Goal: Information Seeking & Learning: Learn about a topic

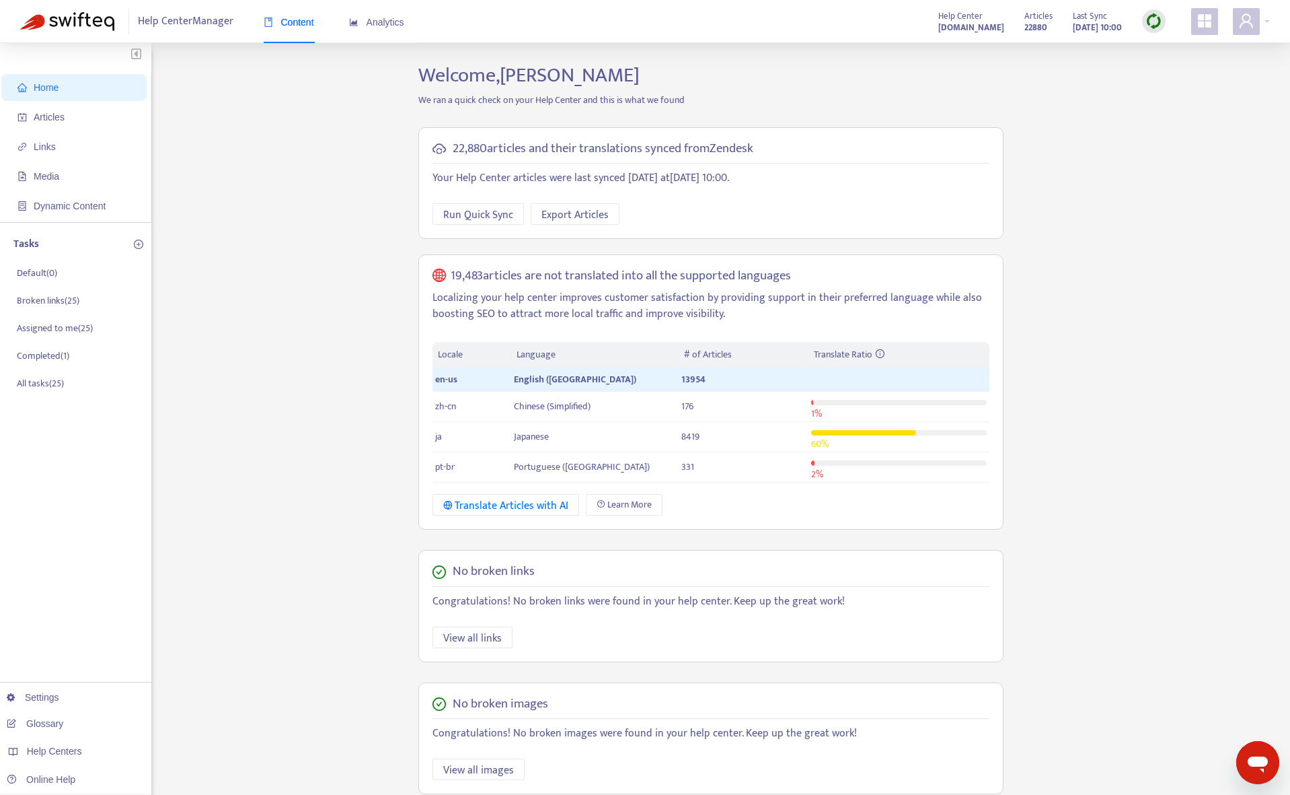
click at [230, 227] on div "Home Articles Links Media Dynamic Content Tasks Default ( 0 ) Broken links ( 25…" at bounding box center [645, 500] width 1250 height 875
click at [63, 112] on span "Articles" at bounding box center [49, 117] width 31 height 11
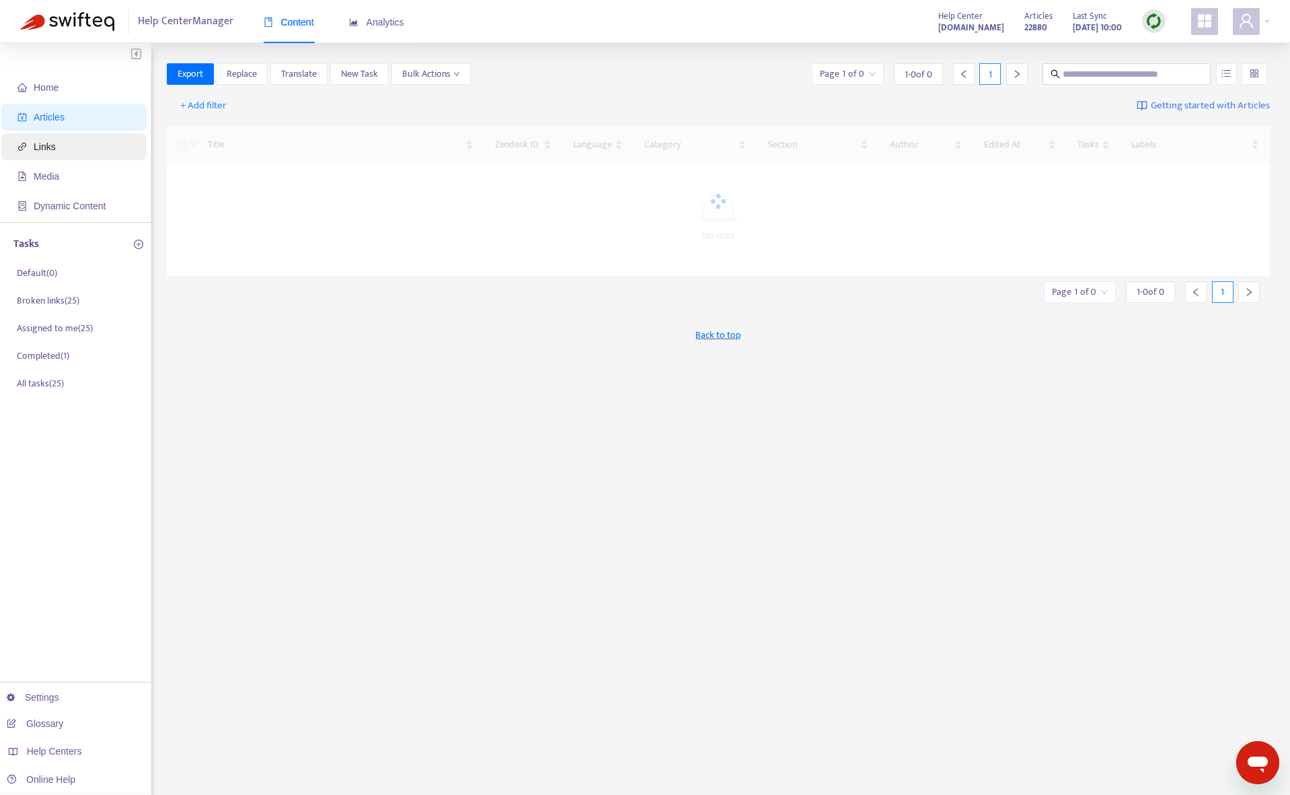
click at [63, 153] on span "Links" at bounding box center [76, 146] width 118 height 27
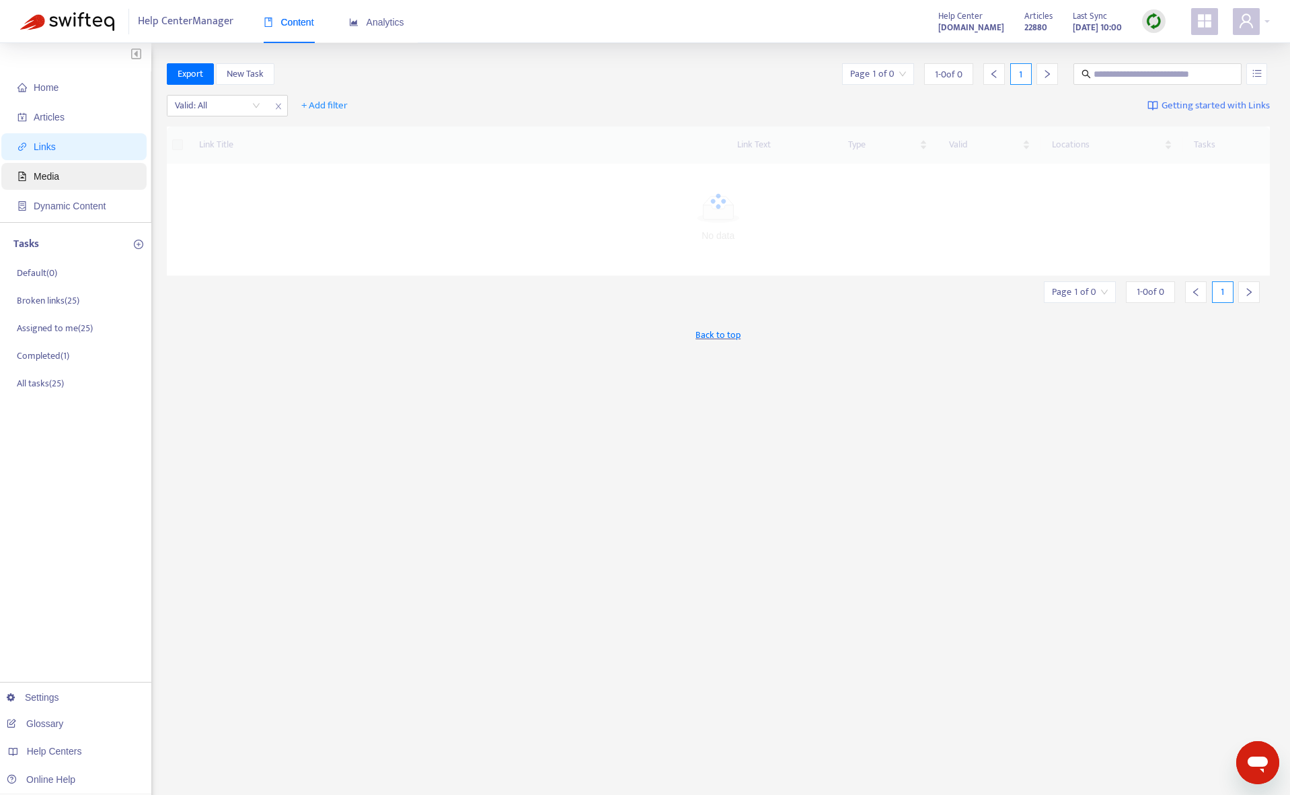
click at [63, 184] on span "Media" at bounding box center [76, 176] width 118 height 27
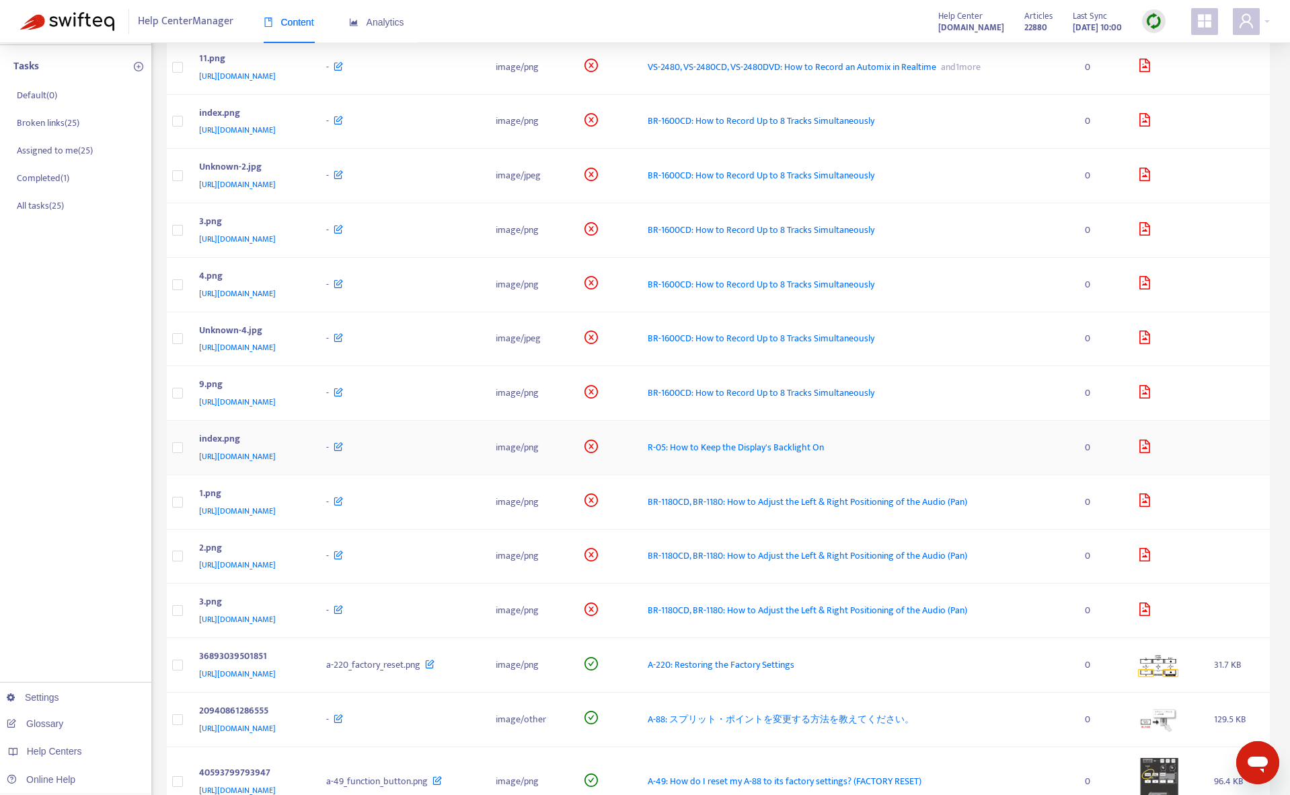
scroll to position [36, 0]
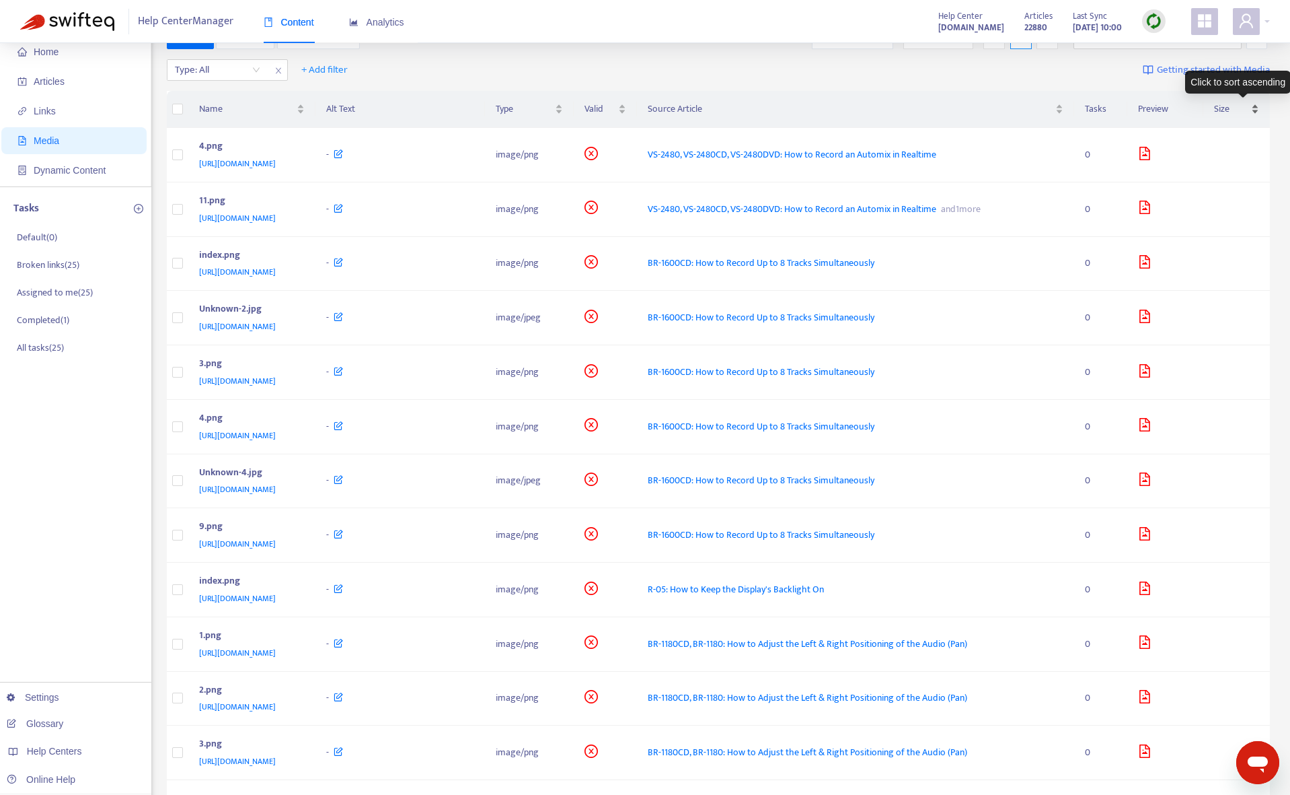
click at [1231, 112] on span "Size" at bounding box center [1231, 109] width 34 height 15
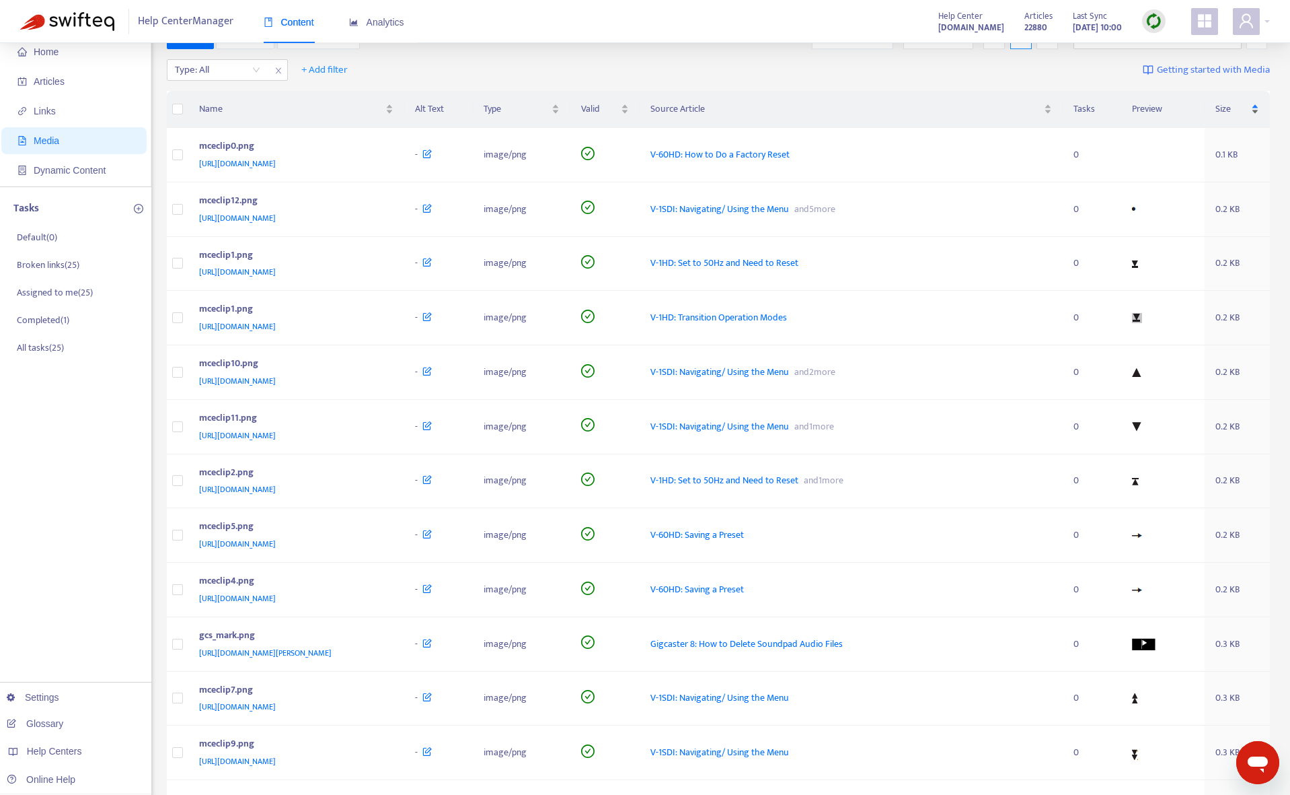
click at [1231, 112] on span "Size" at bounding box center [1232, 109] width 33 height 15
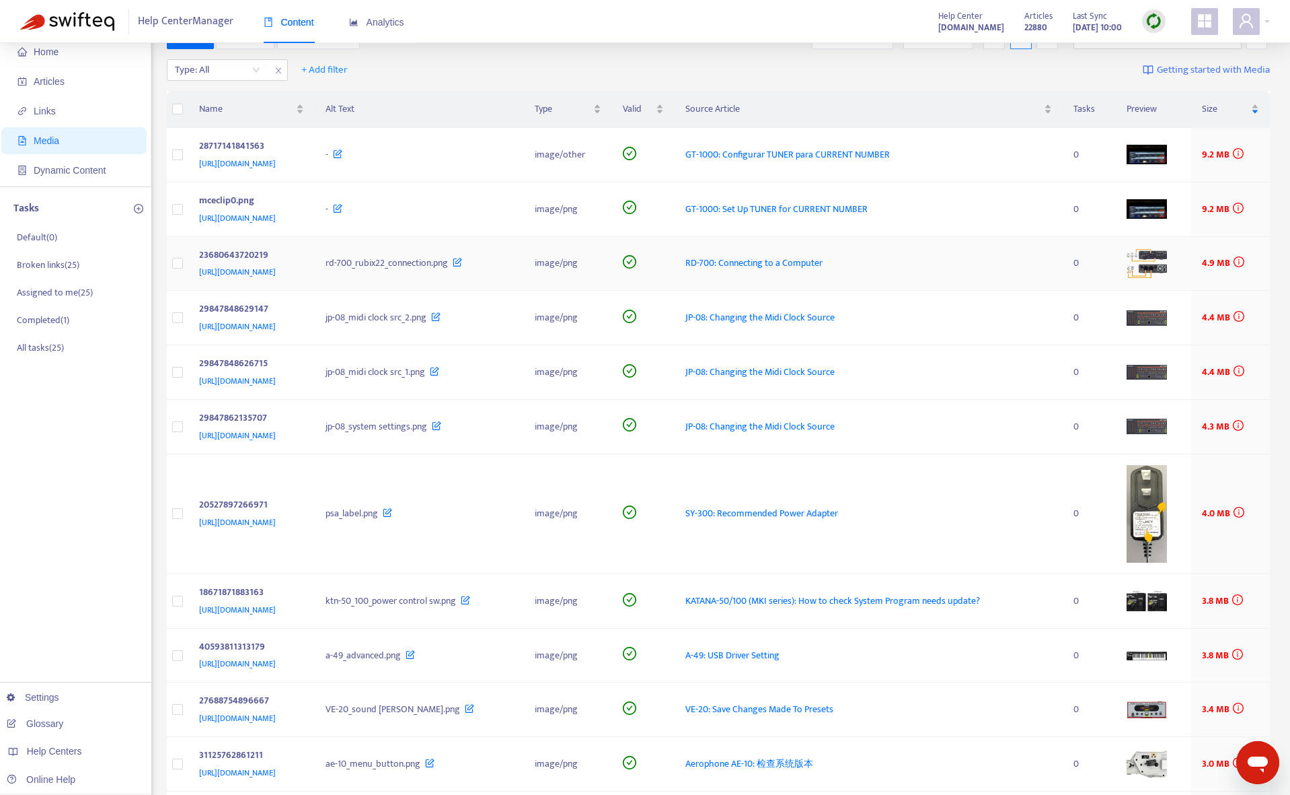
click at [823, 266] on span "RD-700: Connecting to a Computer" at bounding box center [754, 262] width 137 height 15
click at [835, 319] on span "JP-08: Changing the Midi Clock Source" at bounding box center [760, 316] width 149 height 15
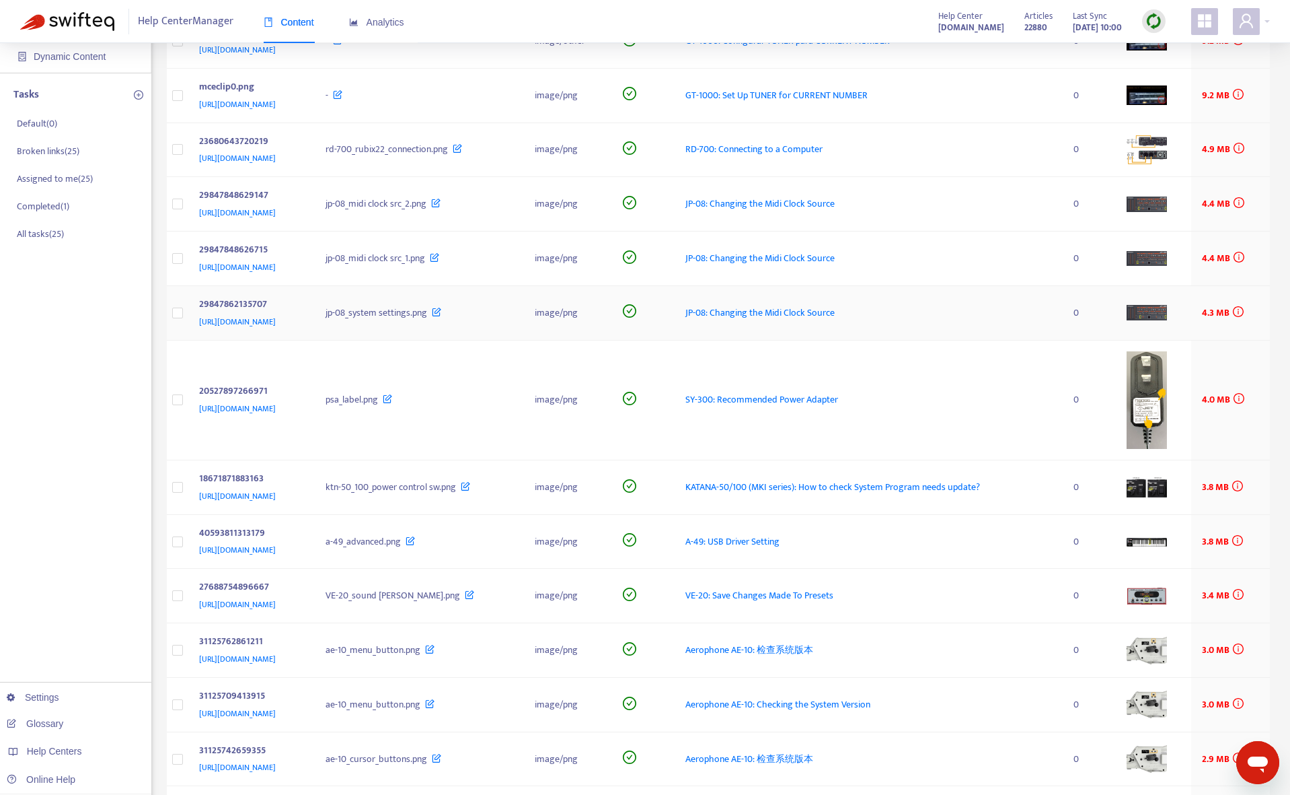
scroll to position [238, 0]
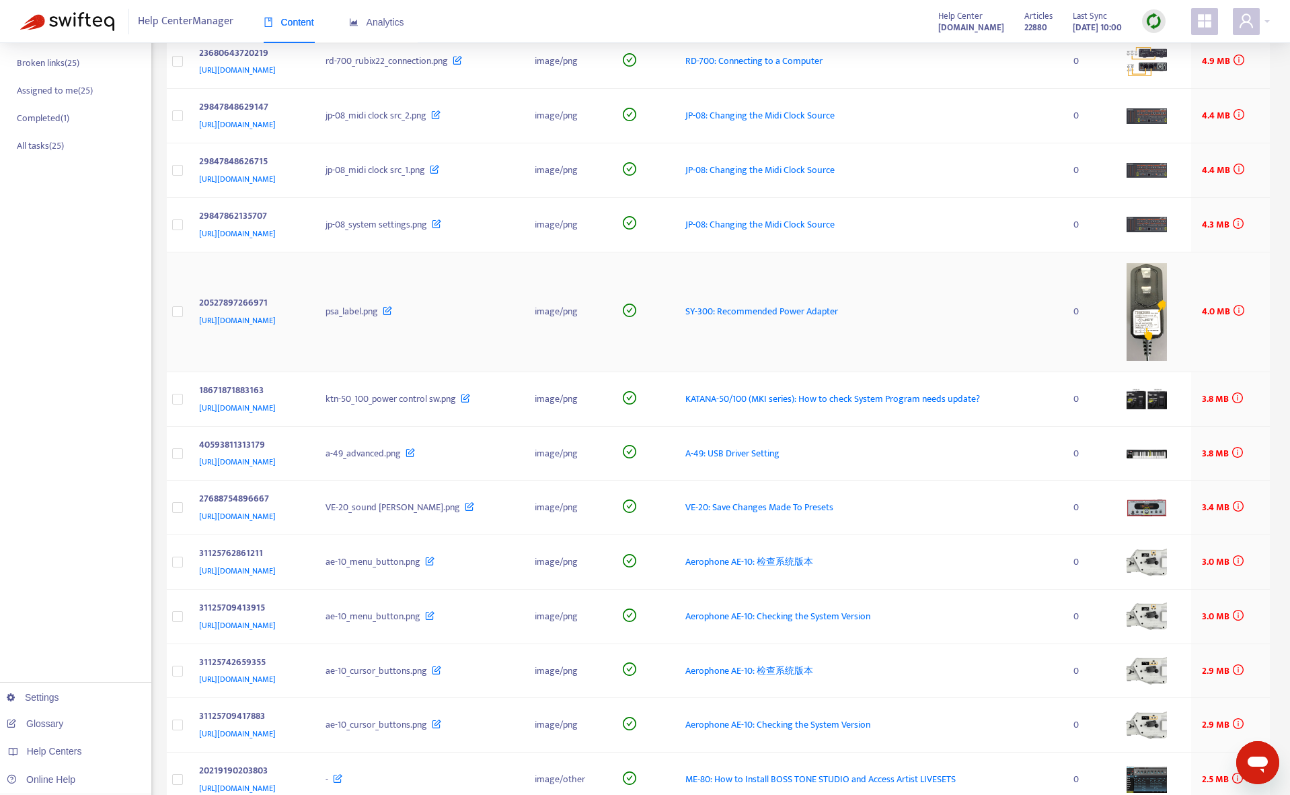
click at [838, 309] on span "SY-300: Recommended Power Adapter" at bounding box center [762, 310] width 153 height 15
click at [881, 391] on span "KATANA-50/100 (MKI series): How to check System Program needs update?" at bounding box center [833, 398] width 295 height 15
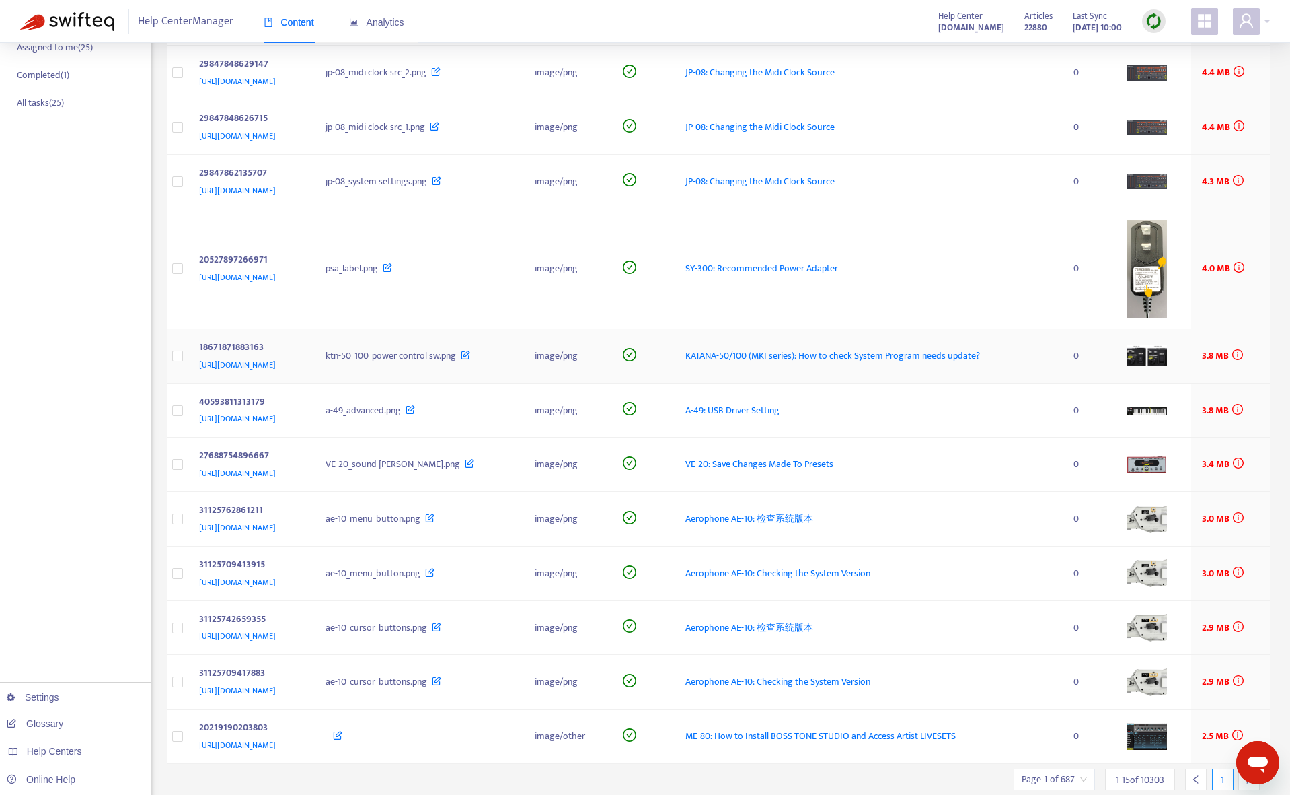
scroll to position [305, 0]
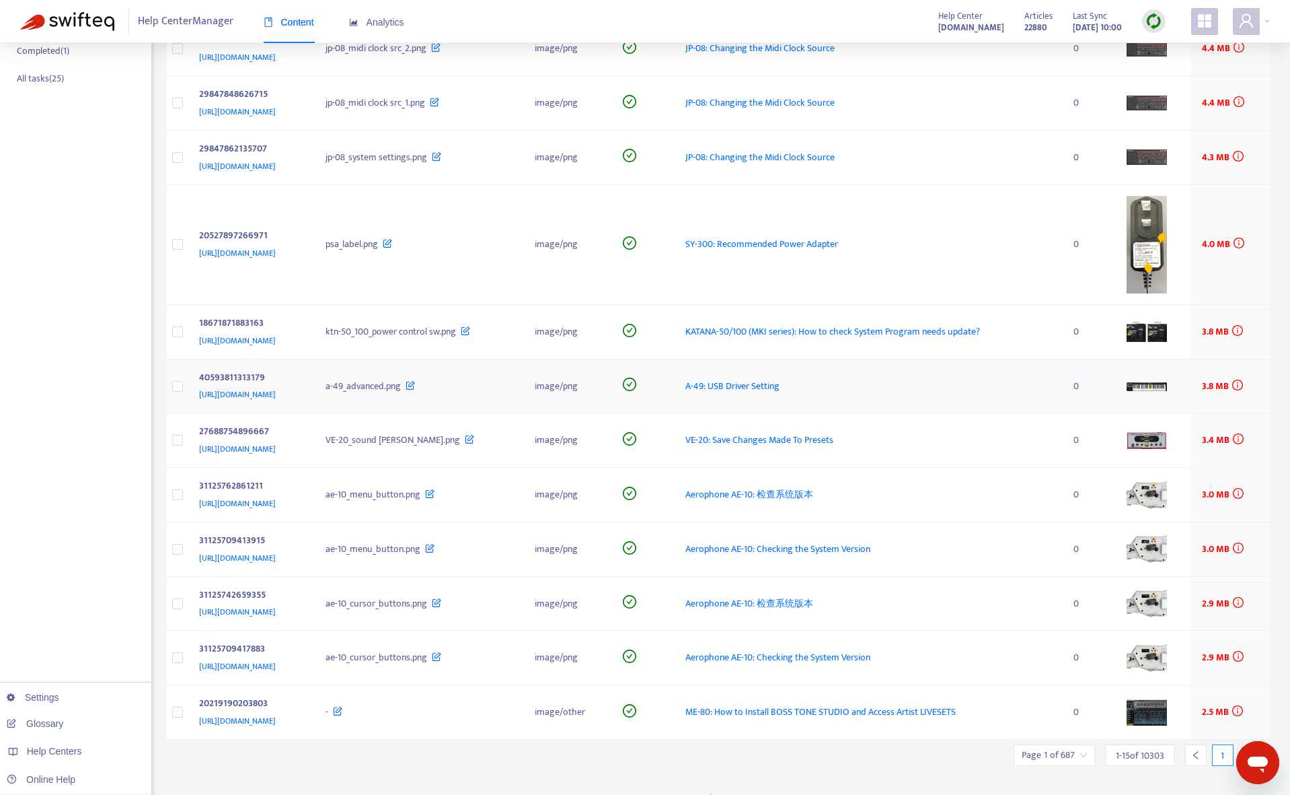
click at [780, 378] on span "A-49: USB Driver Setting" at bounding box center [733, 385] width 94 height 15
click at [834, 436] on span "VE-20: Save Changes Made To Presets" at bounding box center [760, 439] width 148 height 15
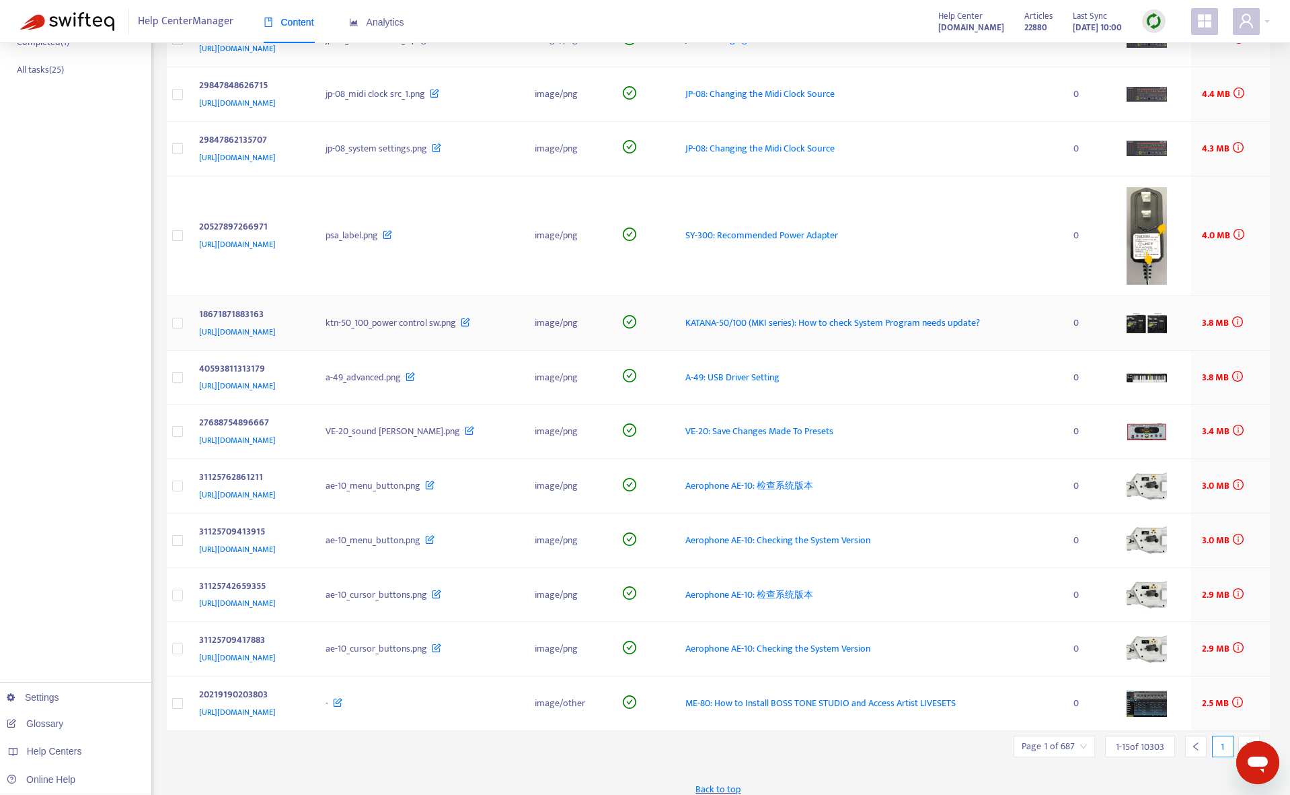
scroll to position [316, 0]
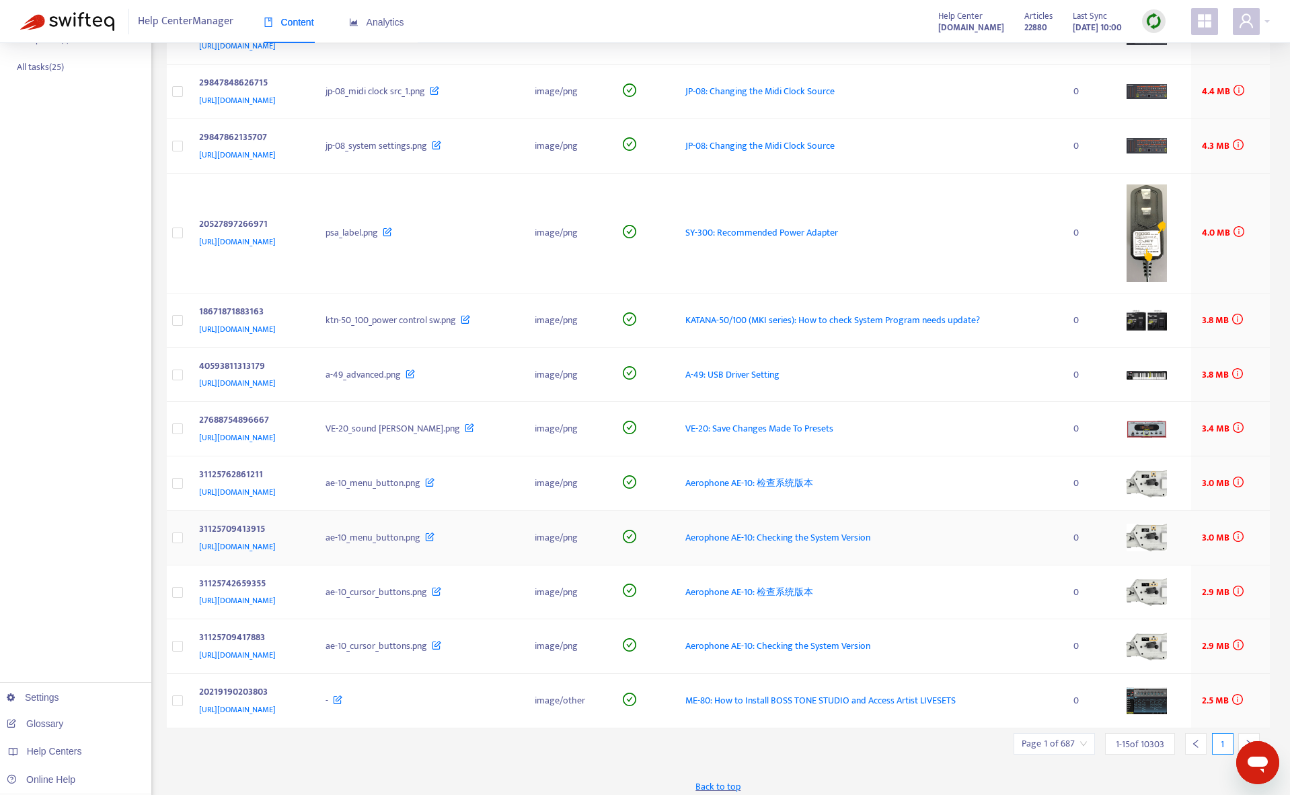
click at [856, 532] on span "Aerophone AE-10: Checking the System Version" at bounding box center [778, 537] width 185 height 15
click at [838, 694] on span "ME-80: How to Install BOSS TONE STUDIO and Access Artist LIVESETS" at bounding box center [821, 699] width 270 height 15
click at [1246, 733] on div at bounding box center [1250, 744] width 22 height 22
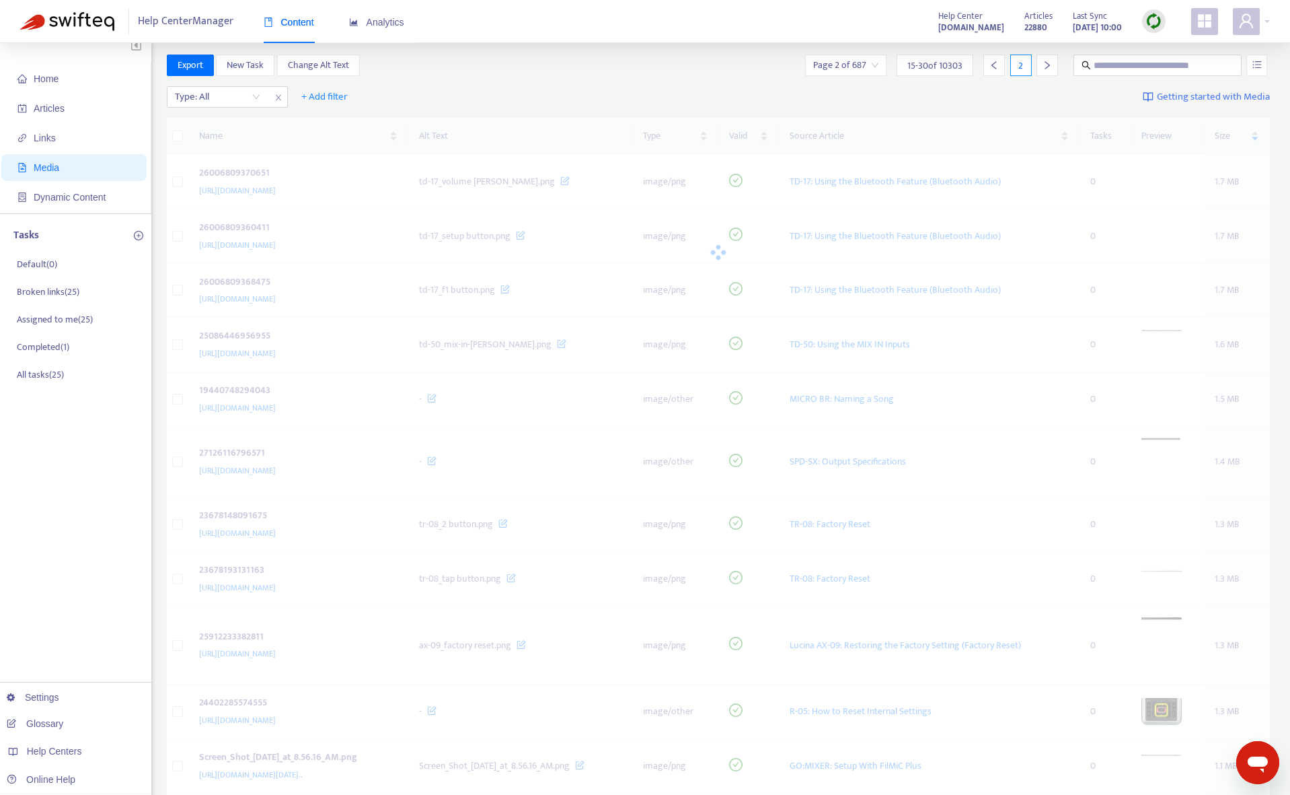
scroll to position [0, 0]
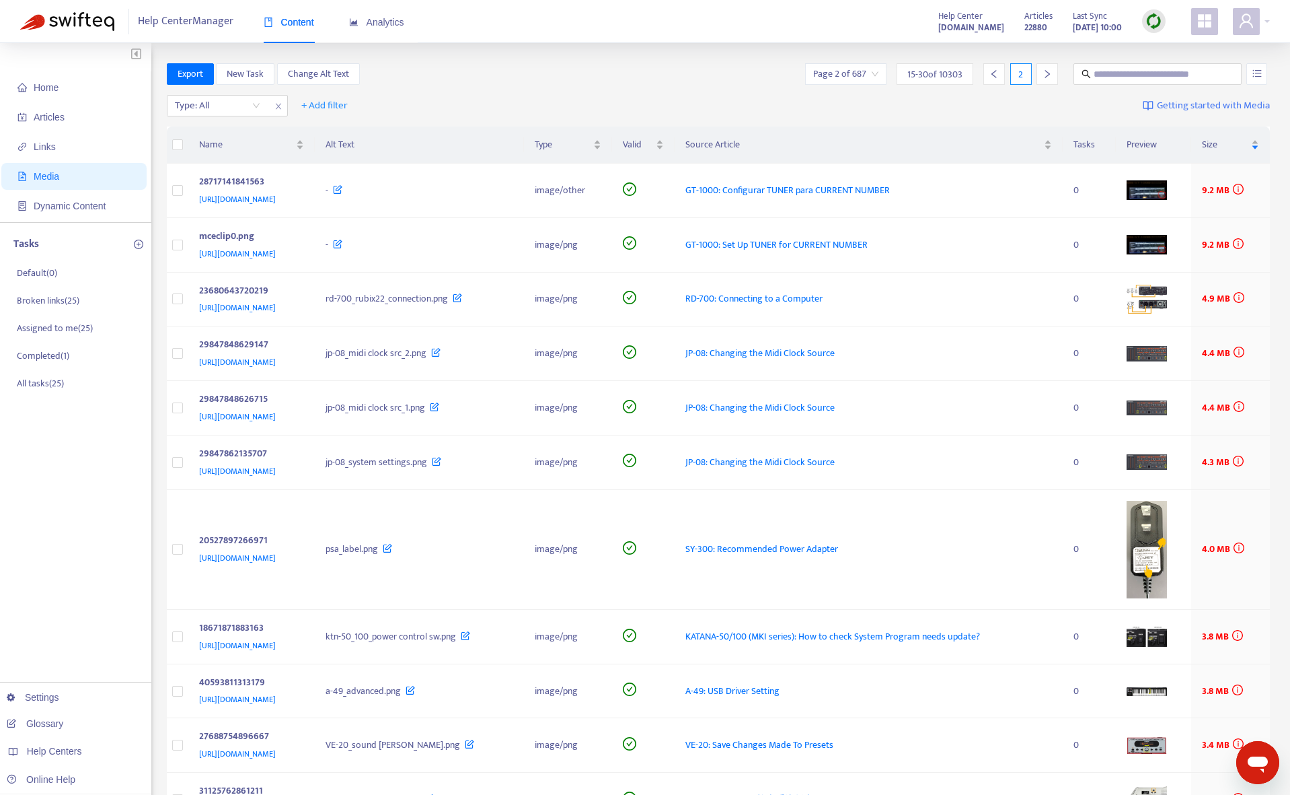
click at [871, 71] on input "search" at bounding box center [845, 74] width 65 height 20
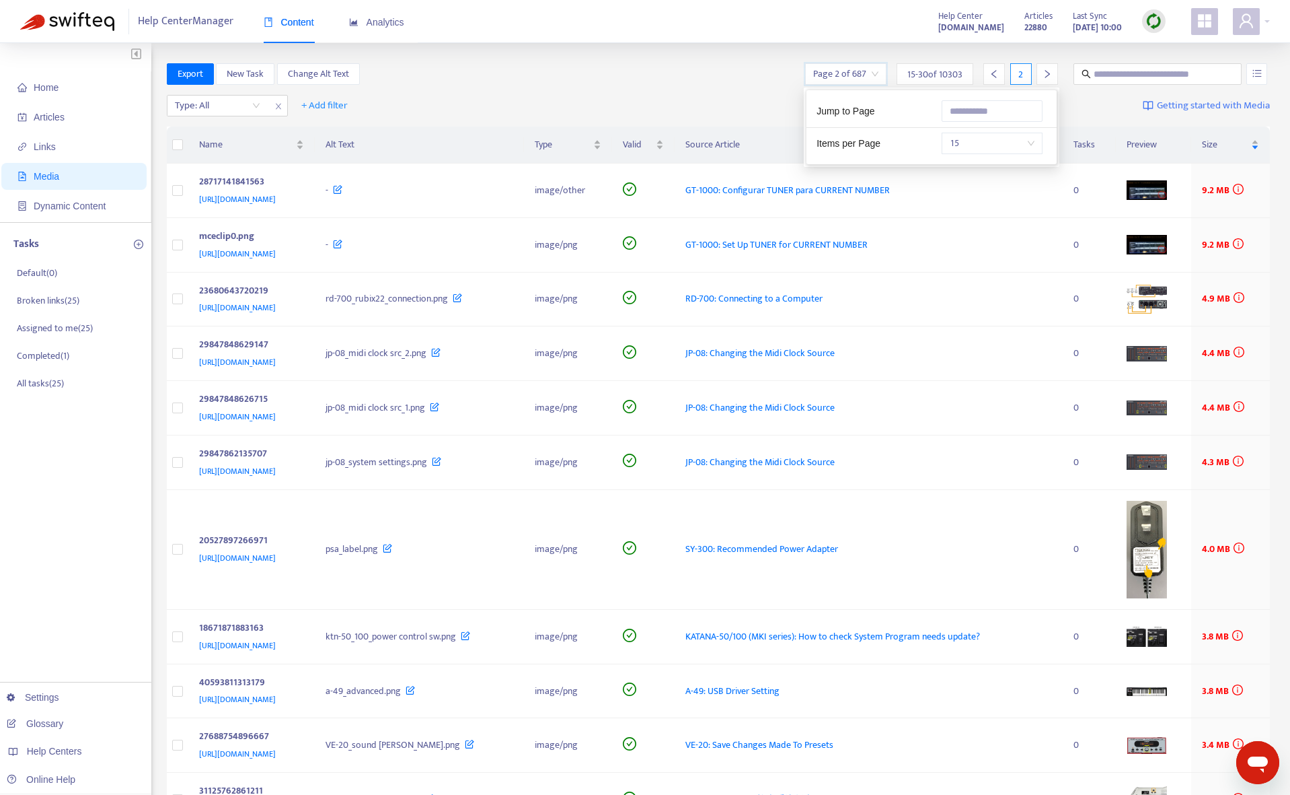
click at [988, 143] on span "15" at bounding box center [992, 143] width 85 height 20
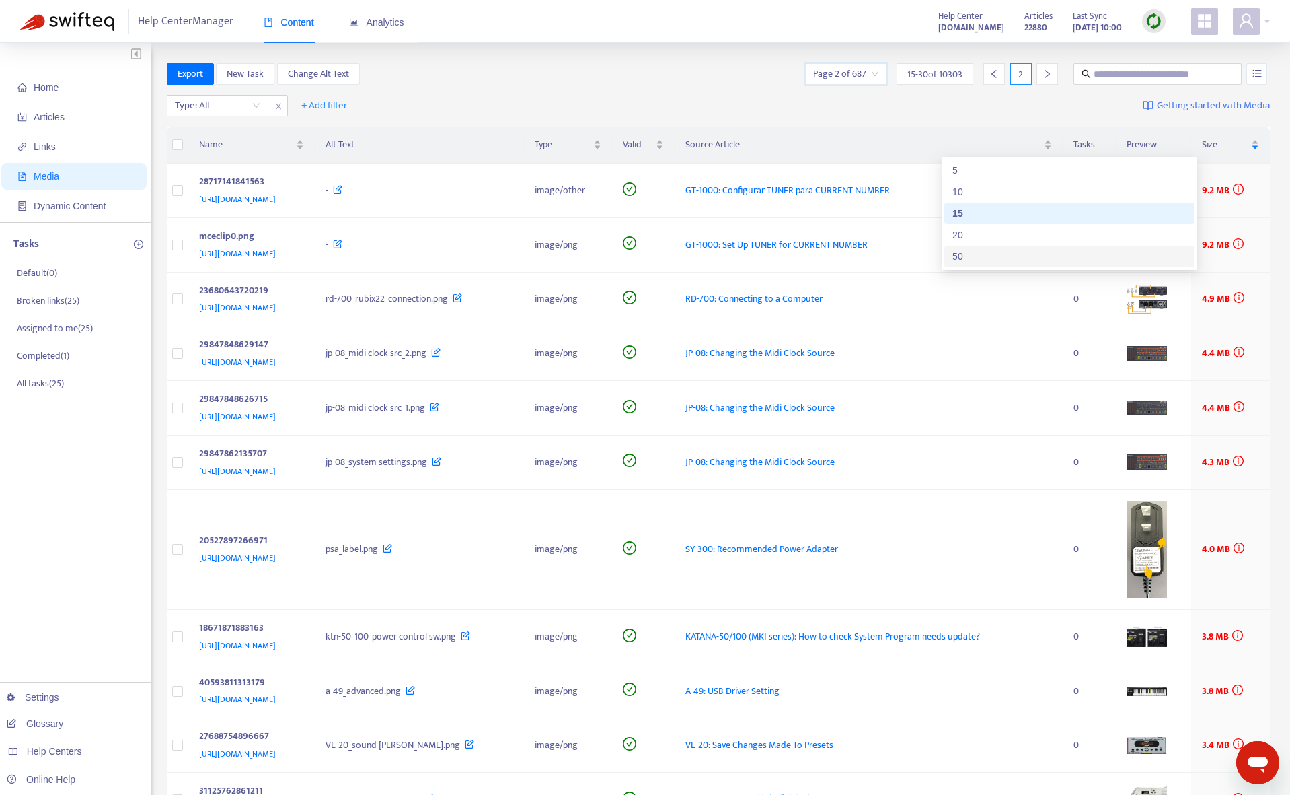
click at [990, 252] on div "50" at bounding box center [1070, 256] width 234 height 15
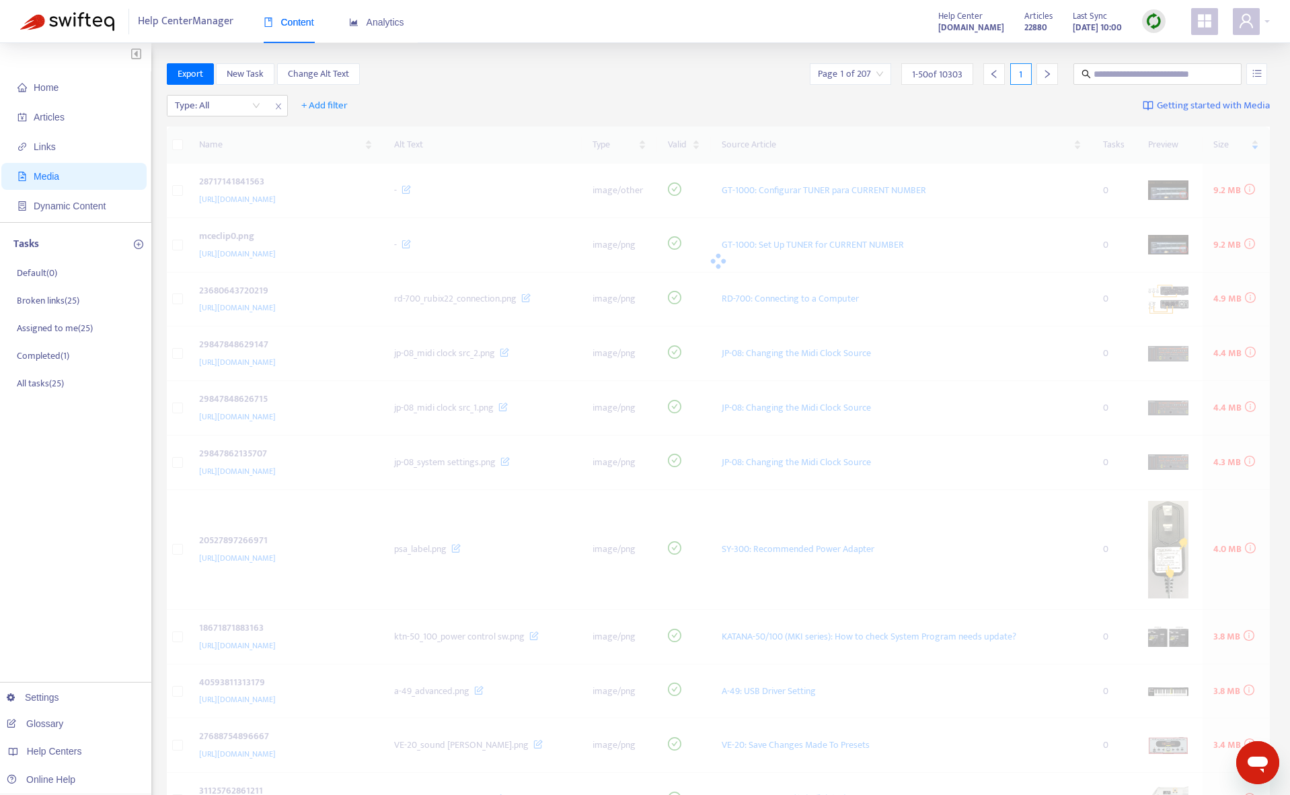
click at [733, 19] on div "Help Center Manager Content Analytics Help Center [DOMAIN_NAME] Articles 22880 …" at bounding box center [645, 21] width 1290 height 43
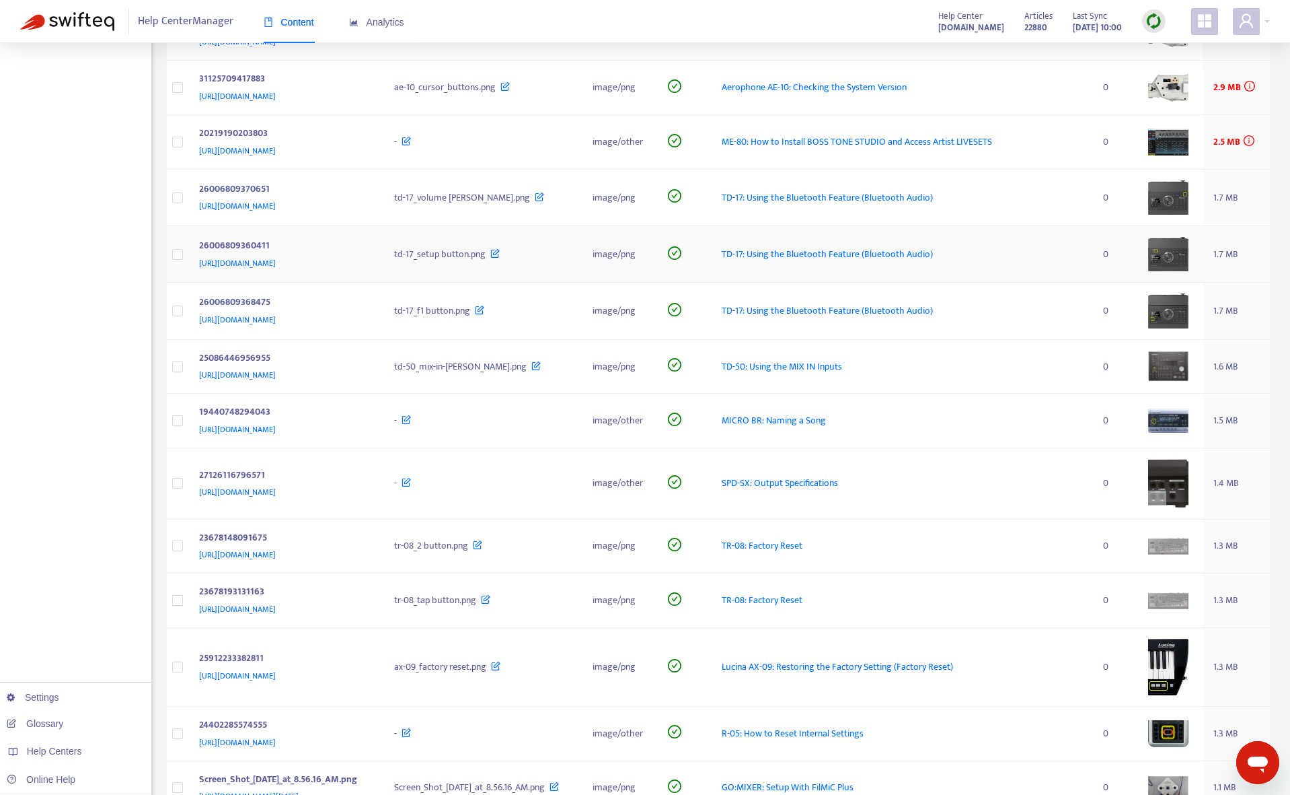
scroll to position [740, 0]
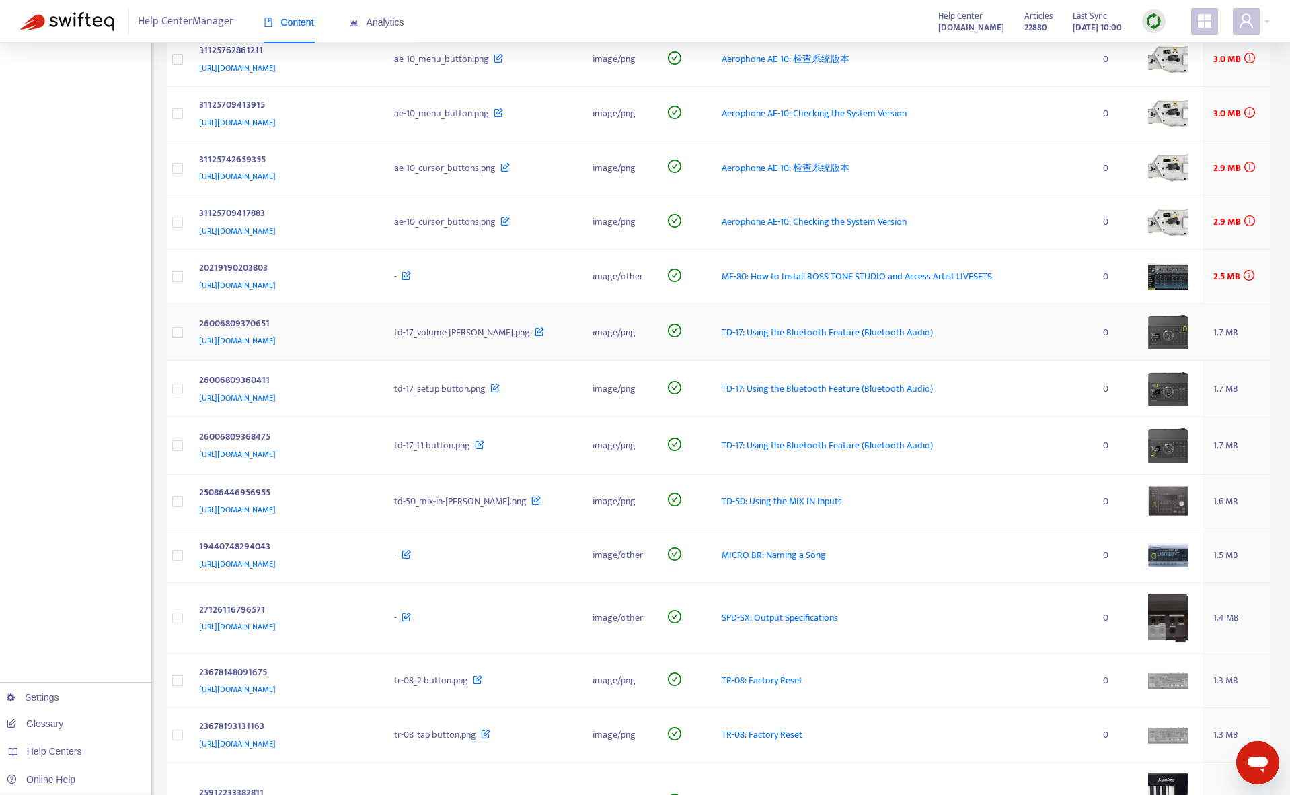
click at [932, 334] on span "TD-17: Using the Bluetooth Feature (Bluetooth Audio)" at bounding box center [827, 331] width 211 height 15
click at [1155, 24] on img at bounding box center [1154, 21] width 17 height 17
click at [1182, 51] on link "Quick Sync" at bounding box center [1181, 48] width 57 height 15
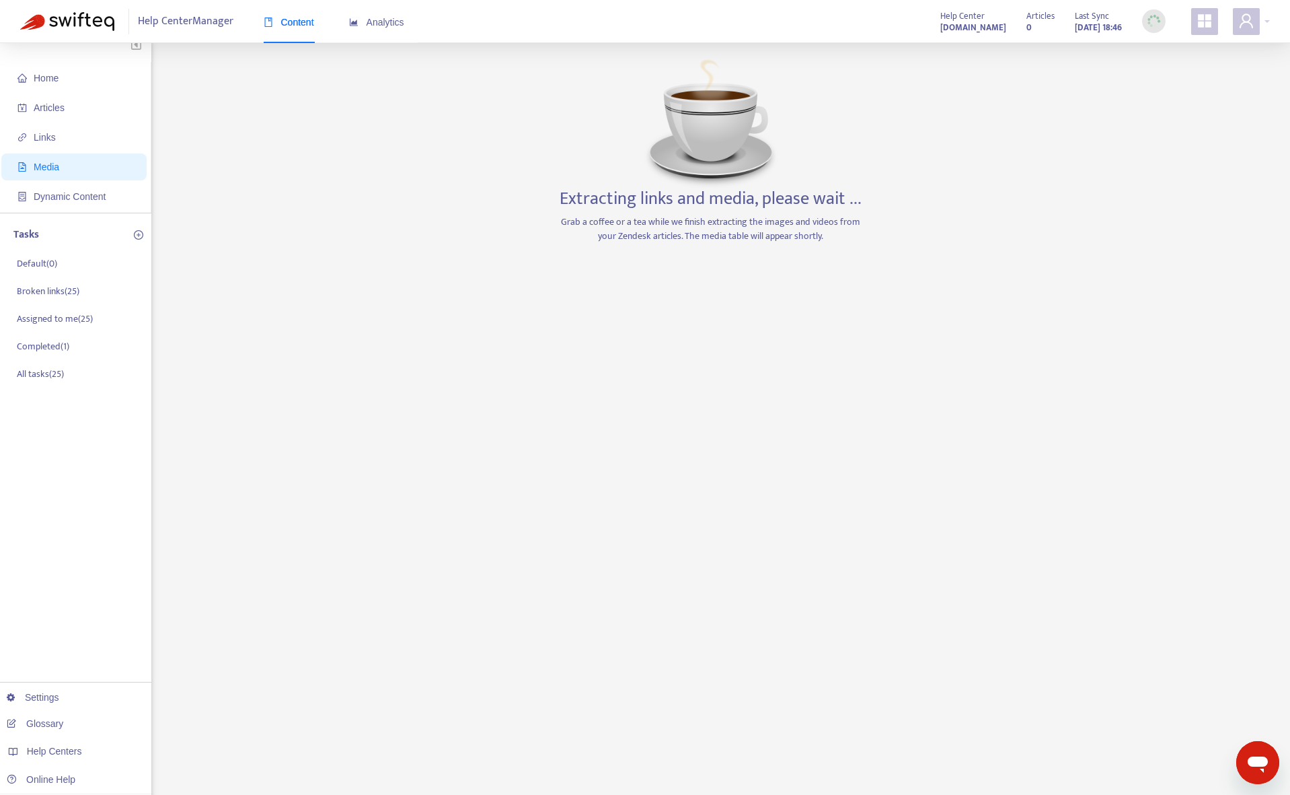
scroll to position [0, 0]
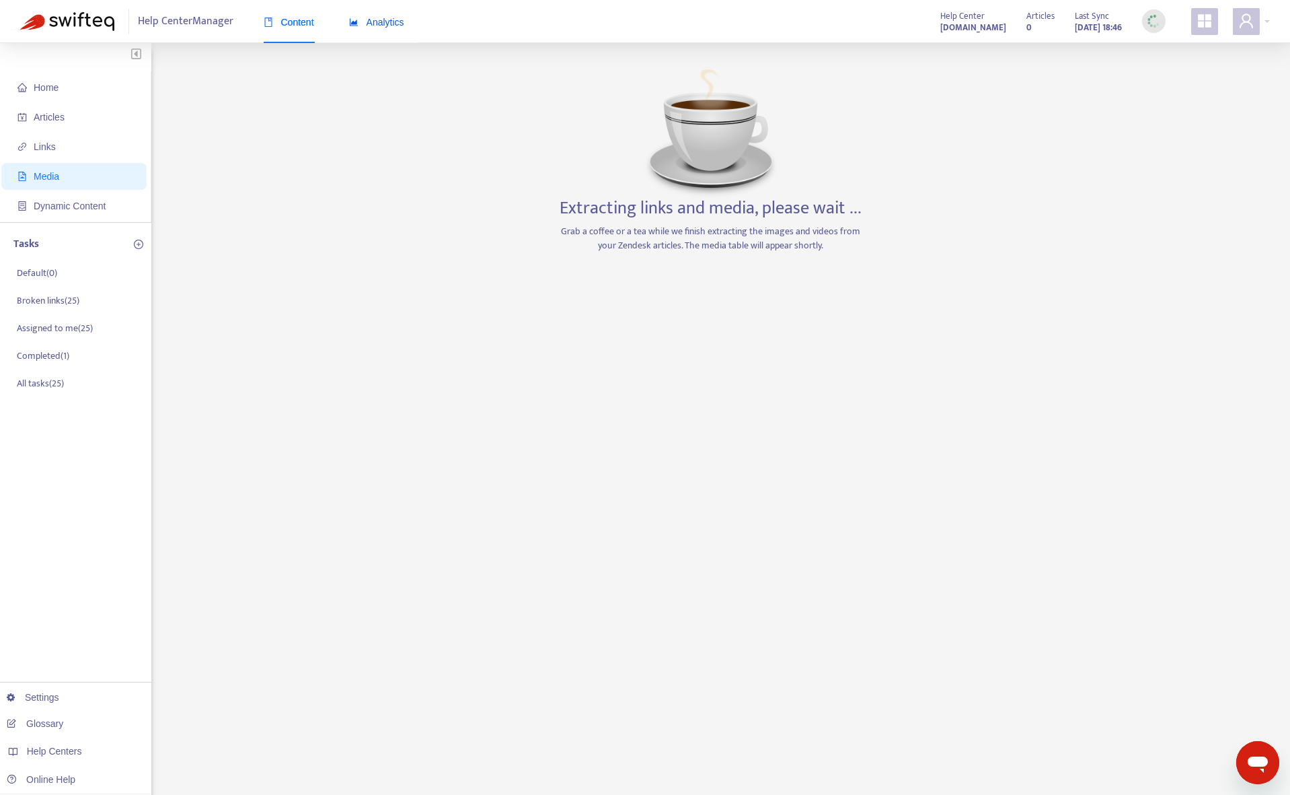
click at [372, 18] on span "Analytics" at bounding box center [376, 22] width 55 height 11
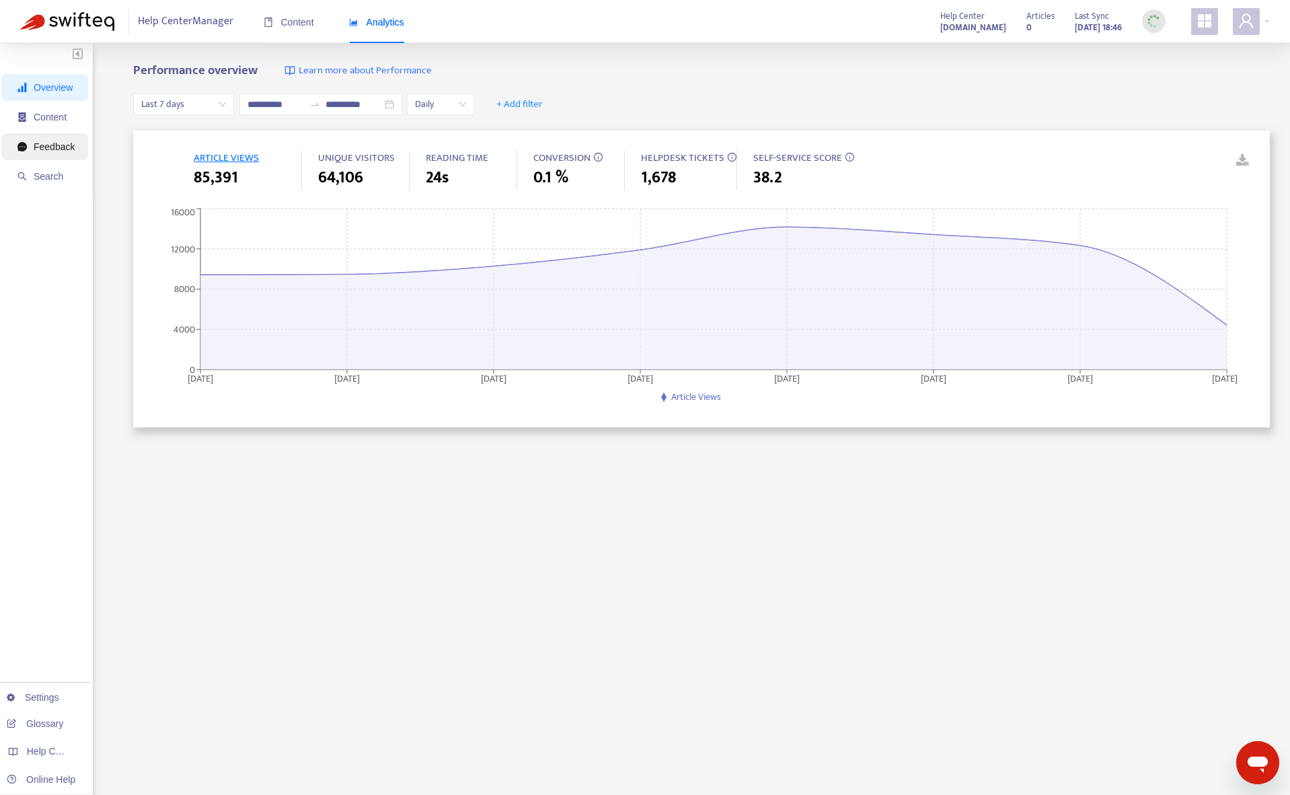
click at [45, 150] on span "Feedback" at bounding box center [54, 146] width 41 height 11
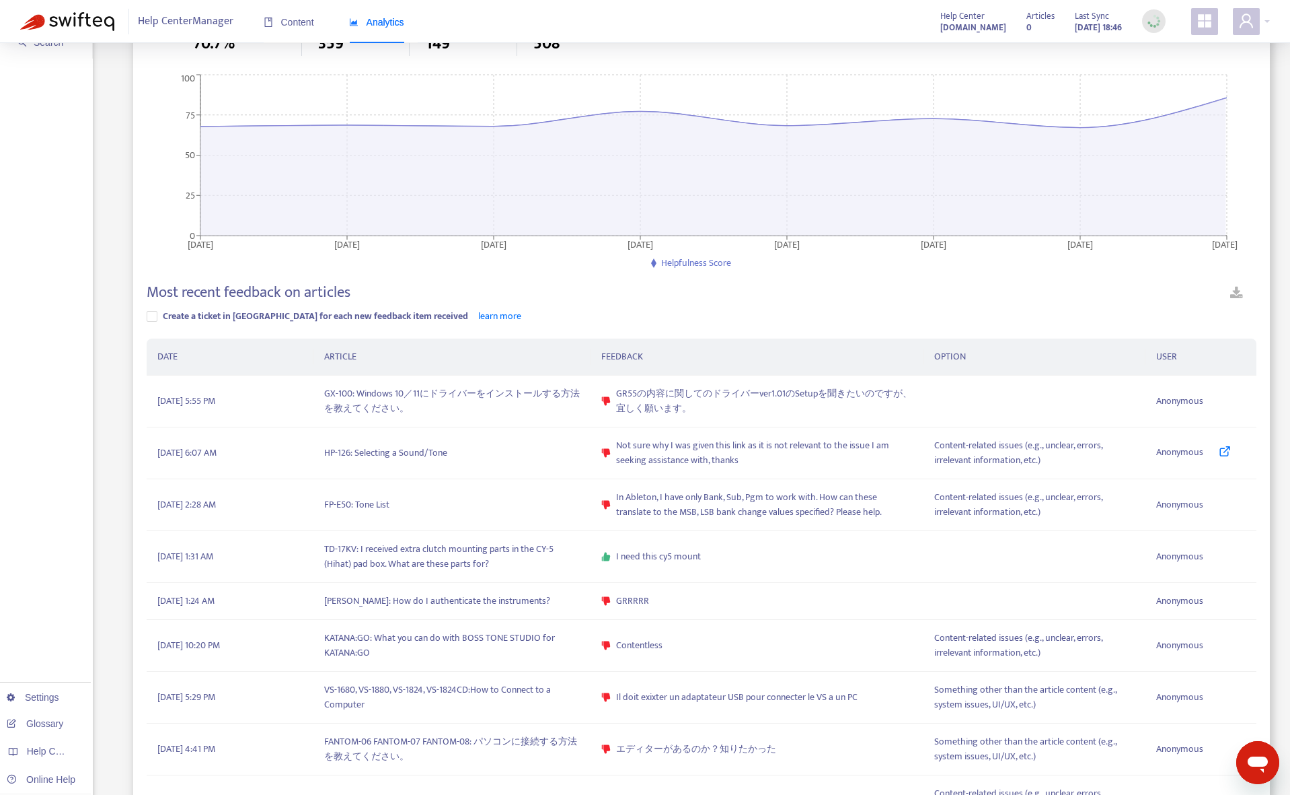
scroll to position [135, 0]
click at [277, 20] on span "Content" at bounding box center [289, 22] width 50 height 11
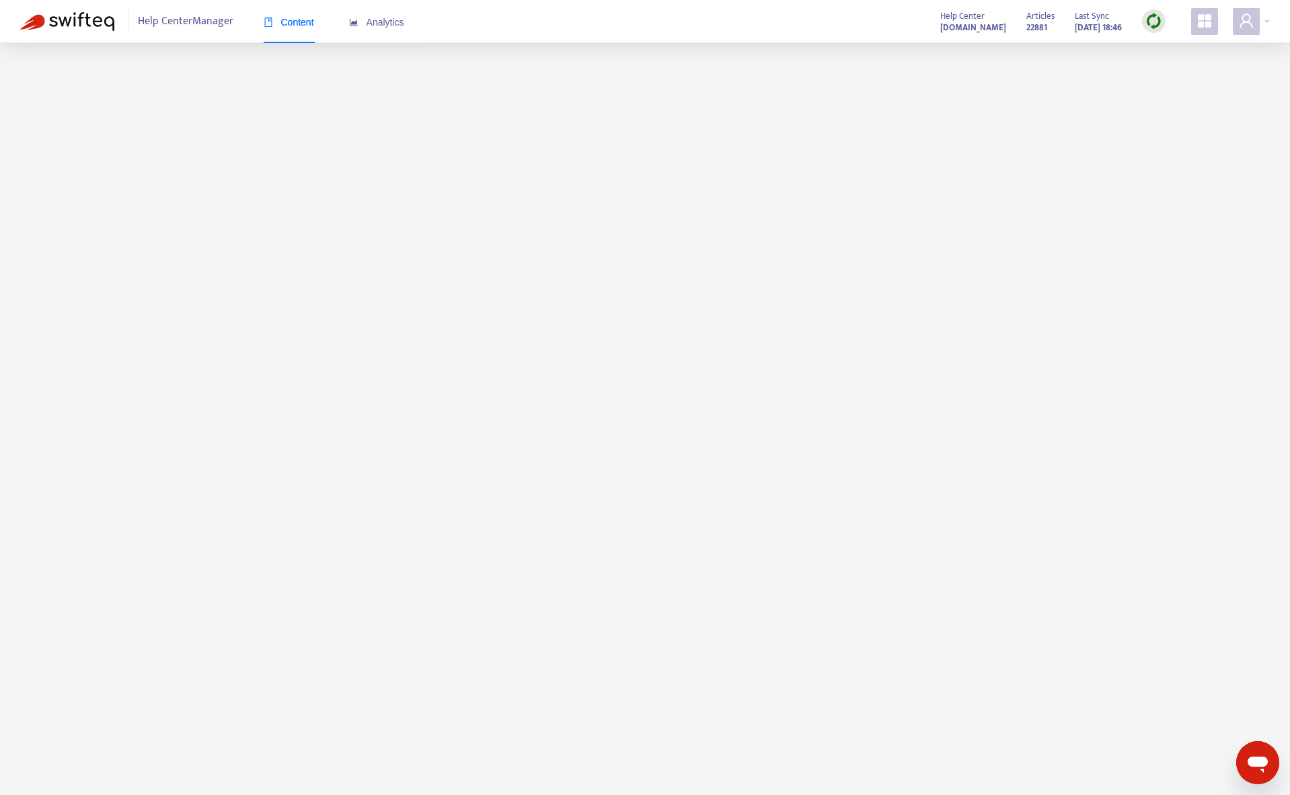
scroll to position [0, 0]
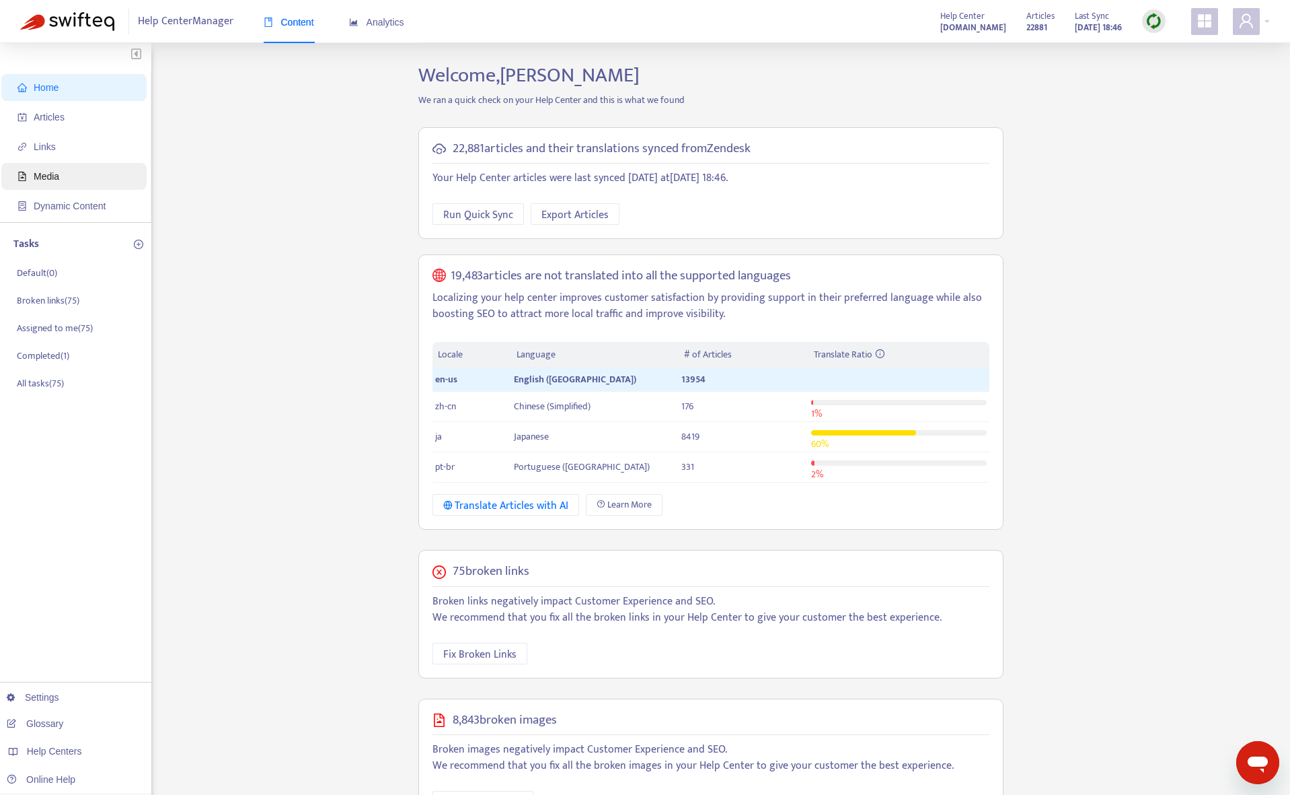
click at [59, 169] on span "Media" at bounding box center [76, 176] width 118 height 27
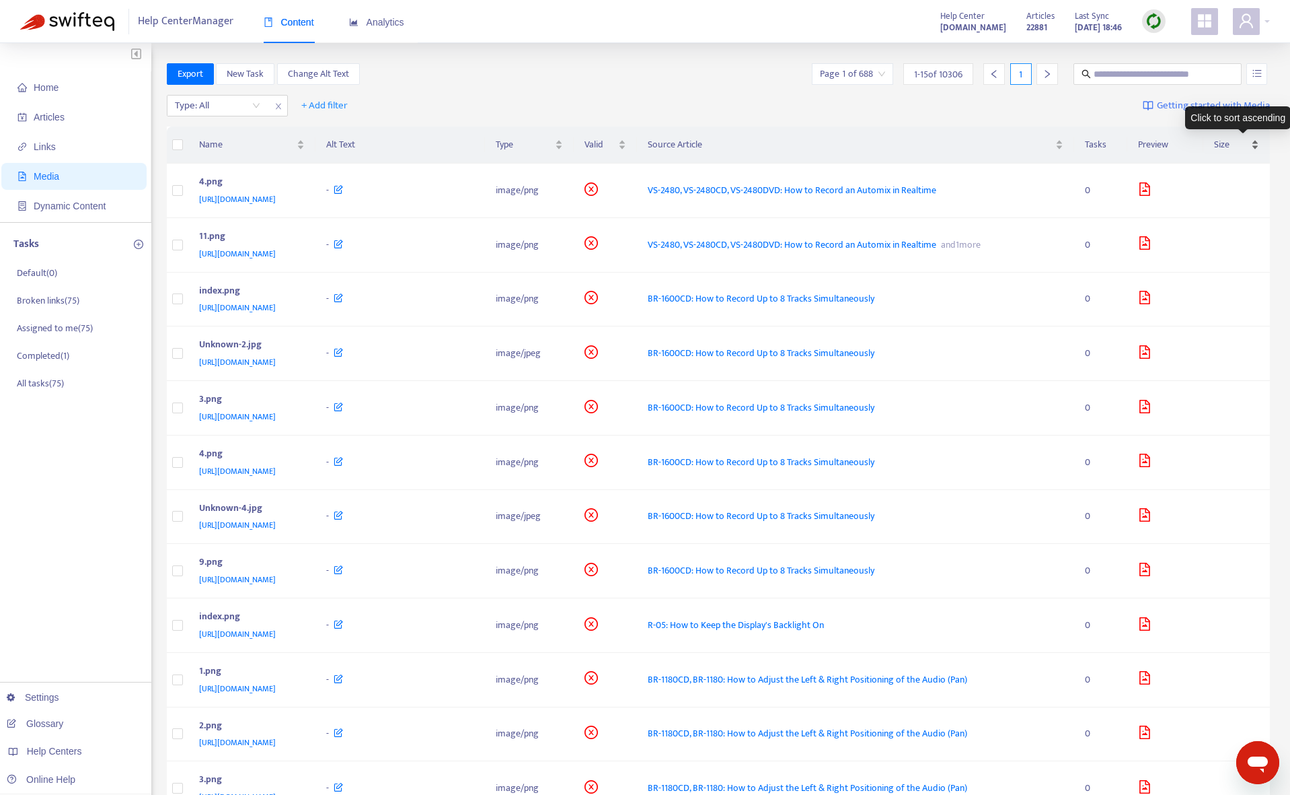
click at [1235, 143] on span "Size" at bounding box center [1231, 144] width 34 height 15
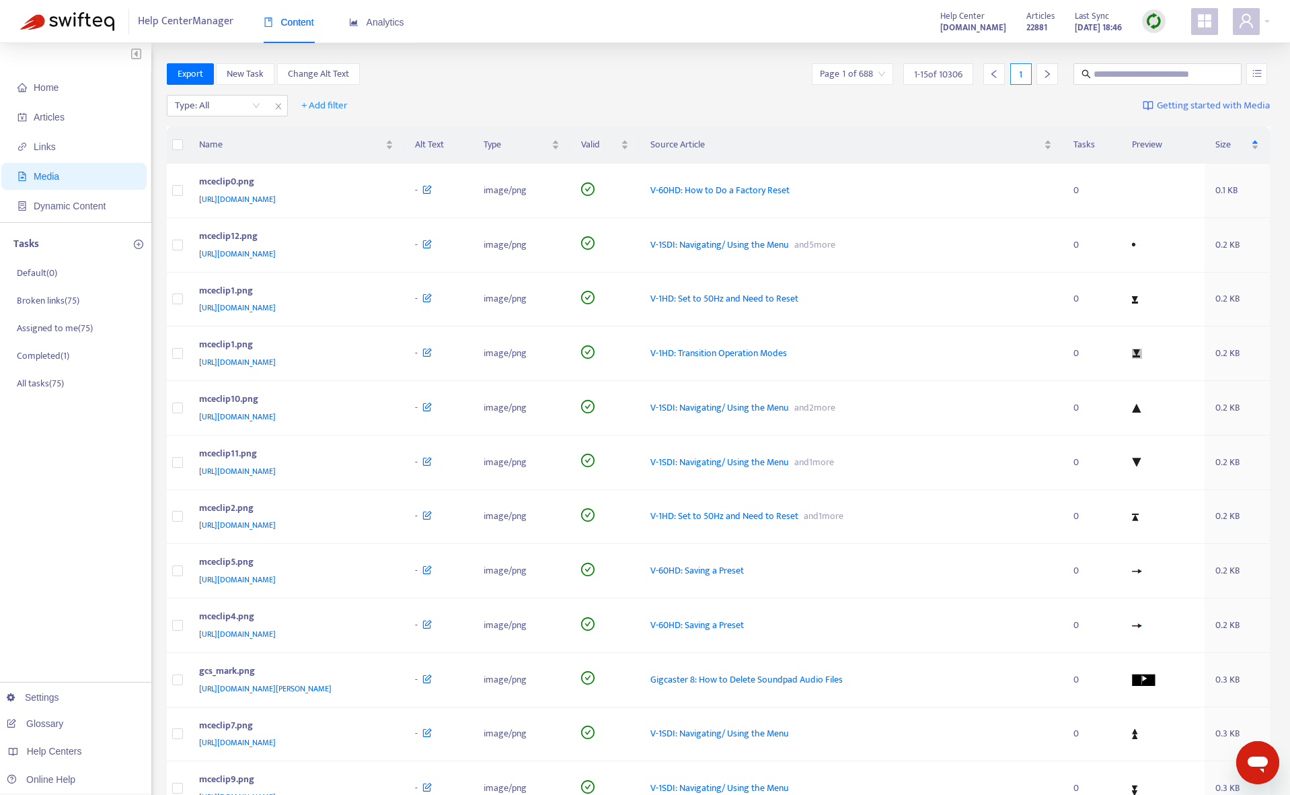
click at [1235, 146] on span "Size" at bounding box center [1232, 144] width 33 height 15
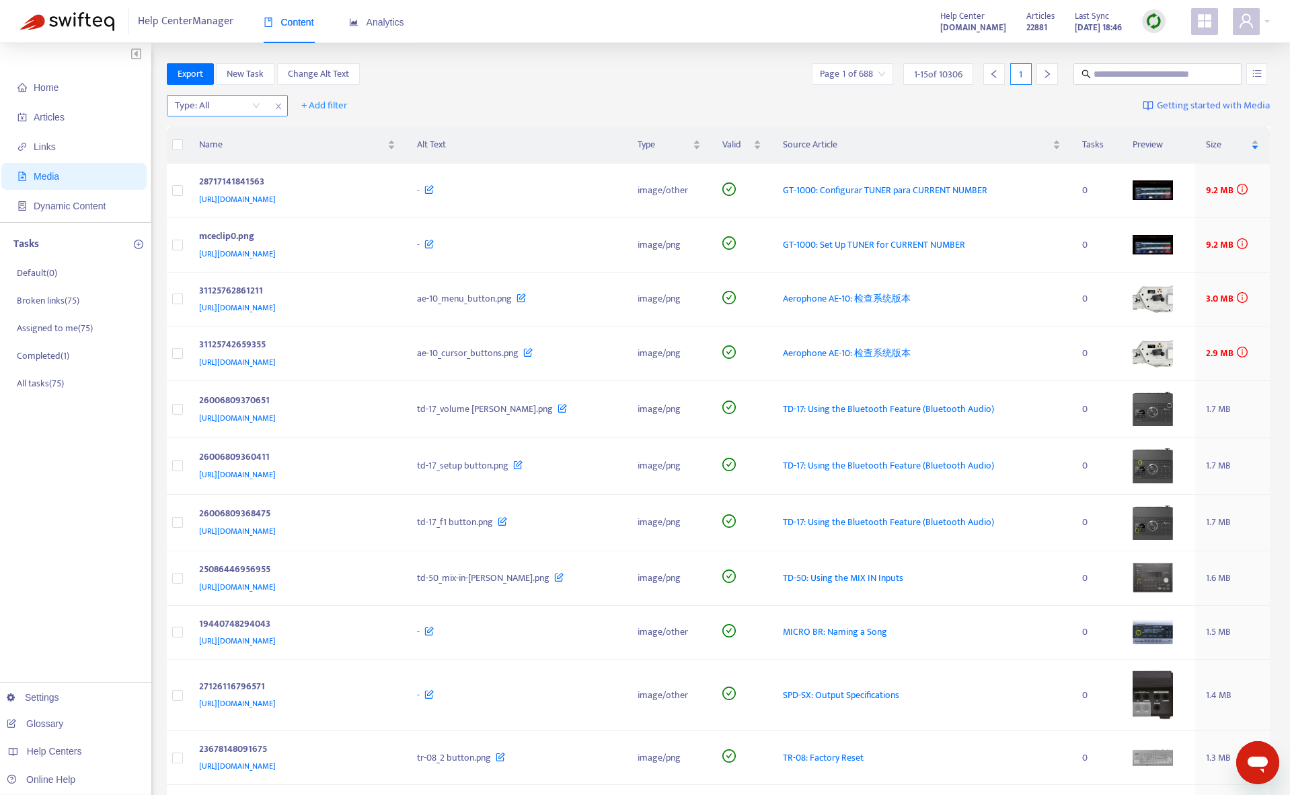
click at [236, 103] on div at bounding box center [210, 106] width 81 height 16
click at [394, 93] on div "Type: All + Add filter Getting started with Media" at bounding box center [719, 108] width 1104 height 37
click at [322, 108] on span "+ Add filter" at bounding box center [324, 106] width 46 height 16
click at [320, 196] on span "Valid" at bounding box center [325, 197] width 46 height 15
click at [337, 104] on input "search" at bounding box center [341, 106] width 85 height 20
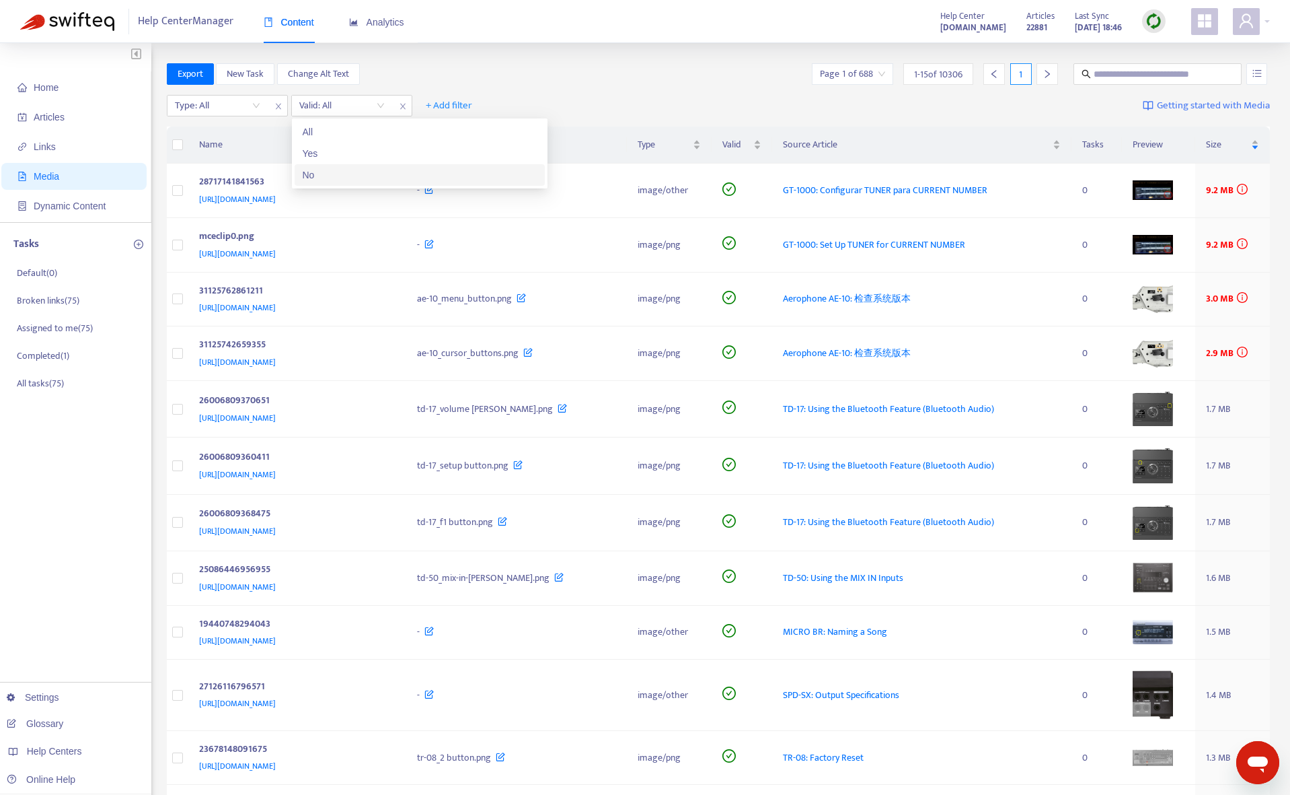
click at [327, 172] on div "No" at bounding box center [420, 175] width 234 height 15
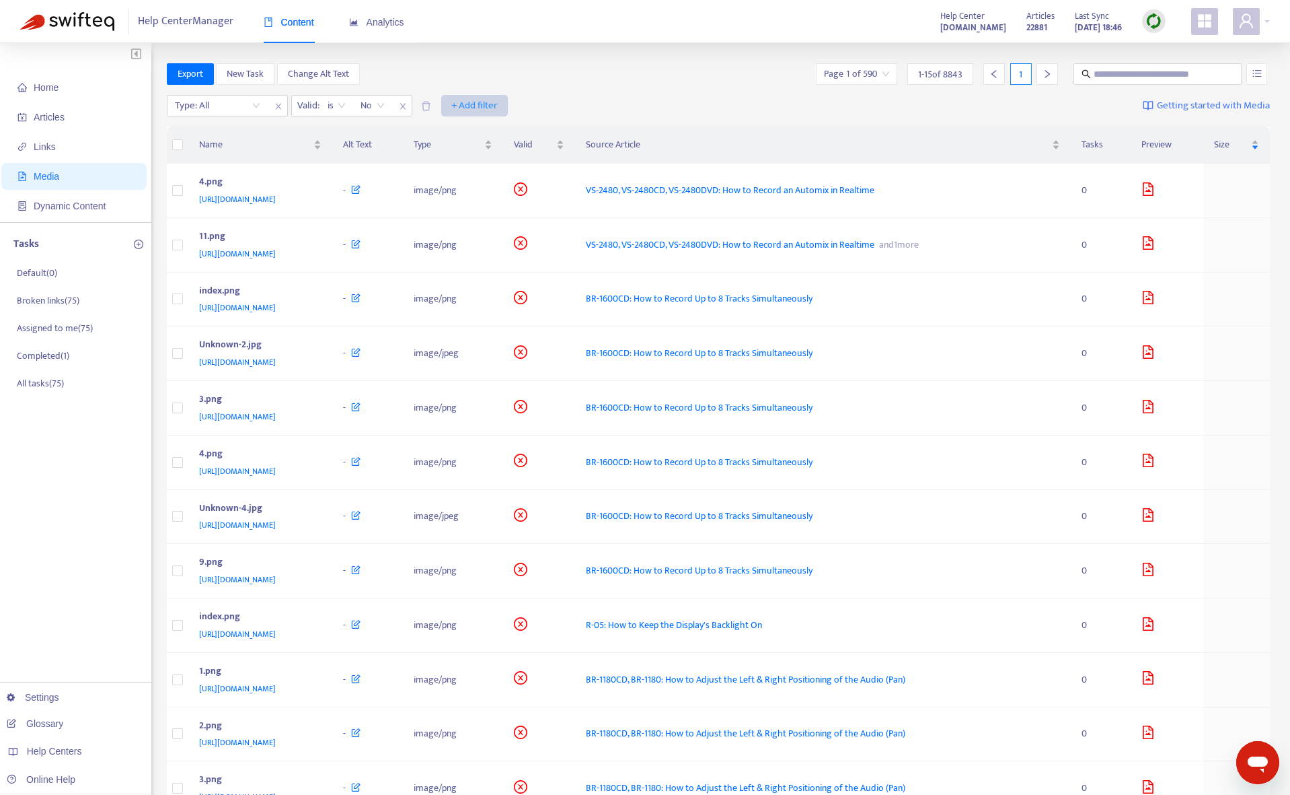
click at [486, 104] on span "+ Add filter" at bounding box center [474, 106] width 46 height 16
click at [481, 139] on span "Language" at bounding box center [475, 132] width 46 height 15
click at [468, 102] on div at bounding box center [459, 106] width 81 height 16
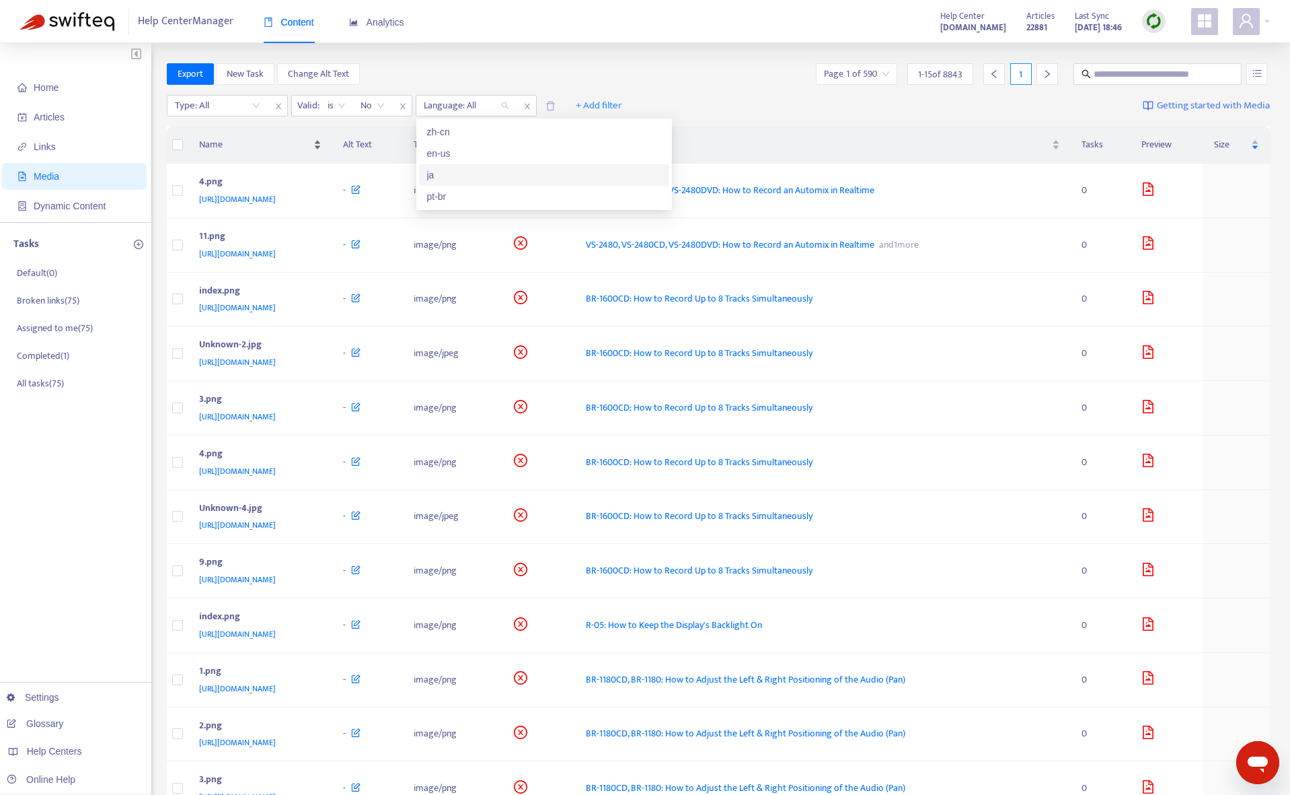
drag, startPoint x: 443, startPoint y: 176, endPoint x: 464, endPoint y: 149, distance: 34.6
click at [443, 176] on div "ja" at bounding box center [544, 175] width 234 height 15
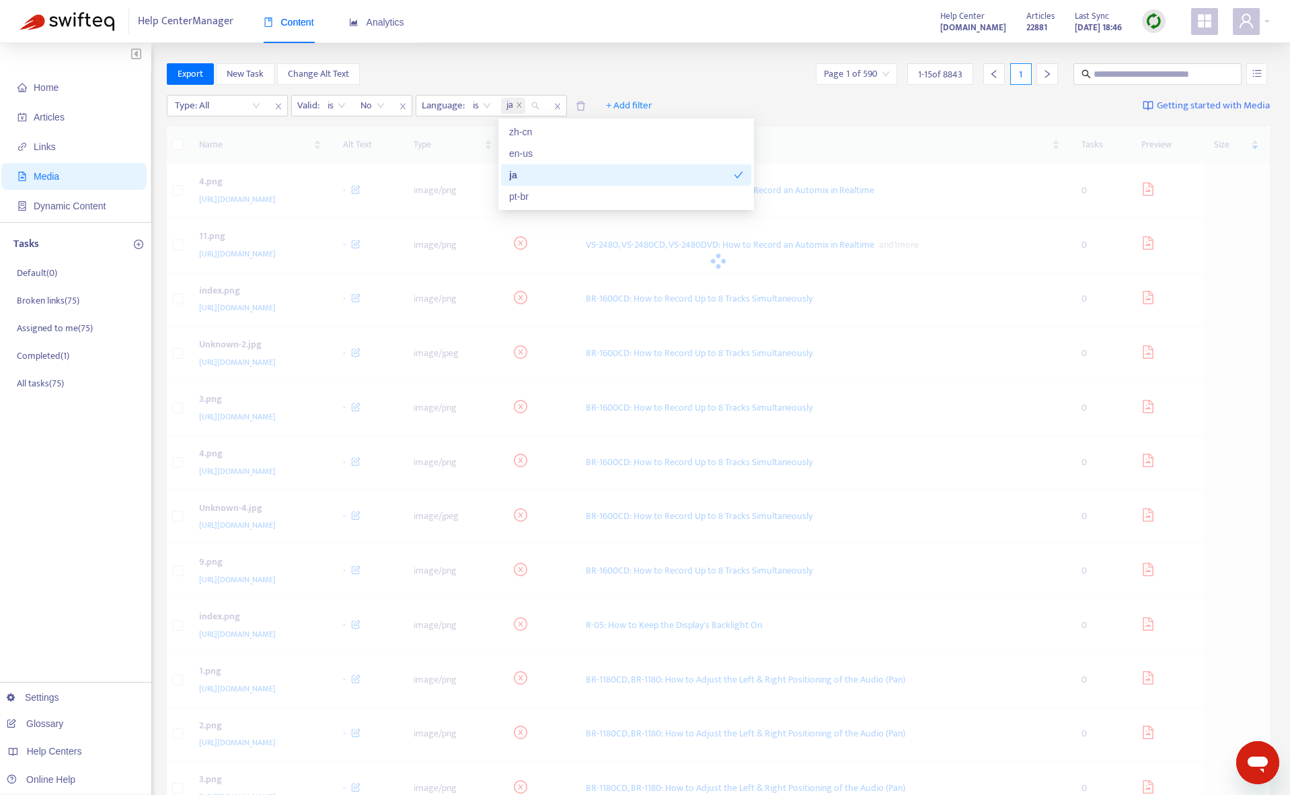
click at [561, 59] on div "Home Articles Links Media Dynamic Content Tasks Default ( 0 ) Broken links ( 75…" at bounding box center [645, 548] width 1290 height 1011
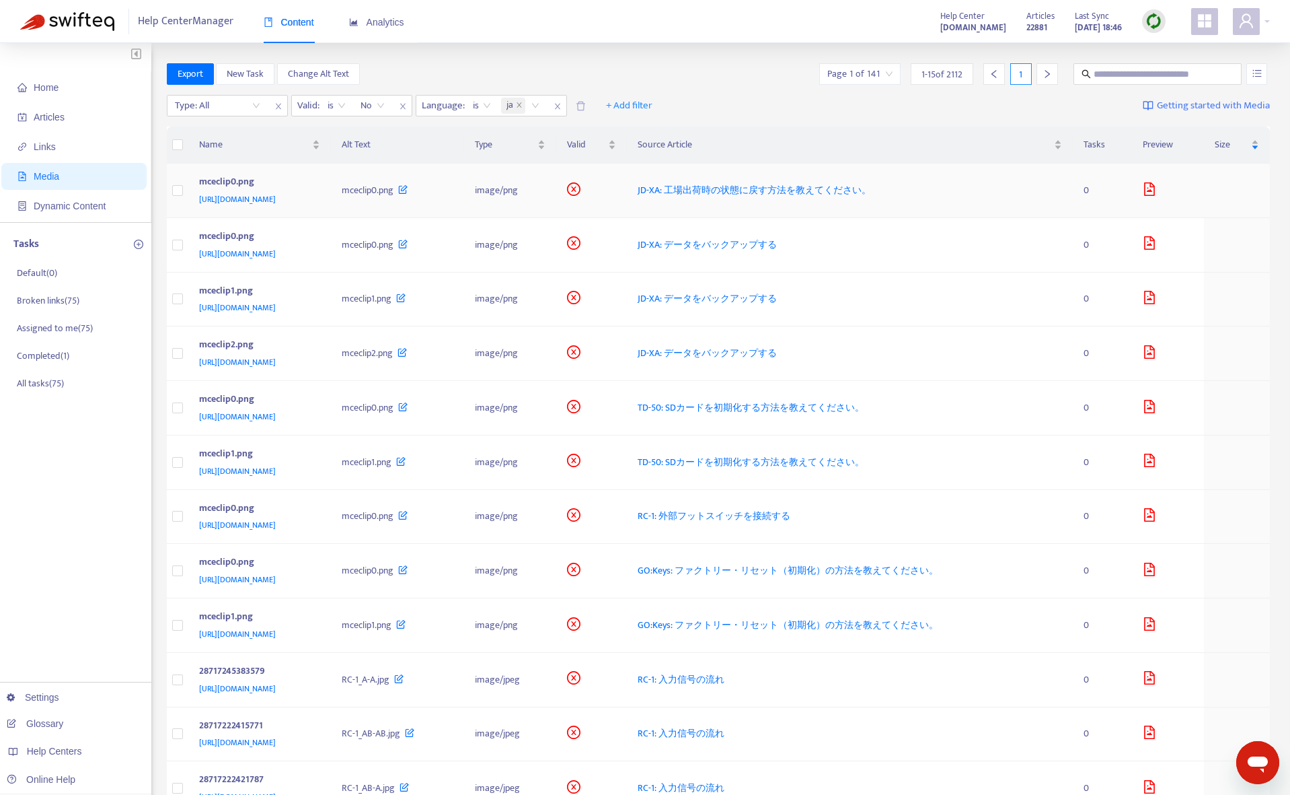
click at [828, 192] on span "JD-XA: 工場出荷時の状態に戻す方法を教えてください。" at bounding box center [754, 189] width 233 height 15
click at [777, 248] on span "JD-XA: データをバックアップする" at bounding box center [707, 244] width 139 height 15
click at [859, 405] on span "TD-50: SDカードを初期化する方法を教えてください。" at bounding box center [751, 407] width 227 height 15
click at [791, 514] on span "RC-1: 外部フットスイッチを接続する" at bounding box center [714, 515] width 153 height 15
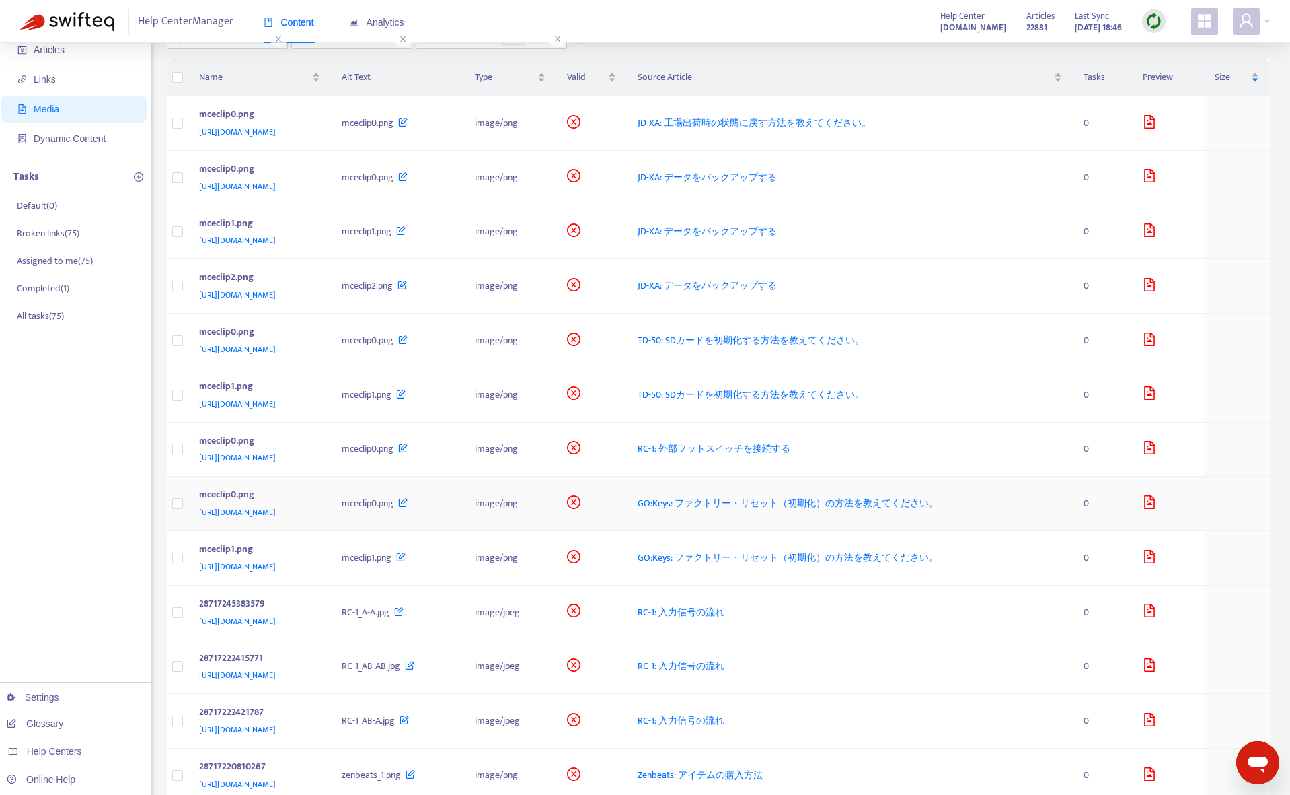
click at [844, 506] on span "GO:Keys: ファクトリー・リセット（初期化）の方法を教えてください。" at bounding box center [788, 502] width 301 height 15
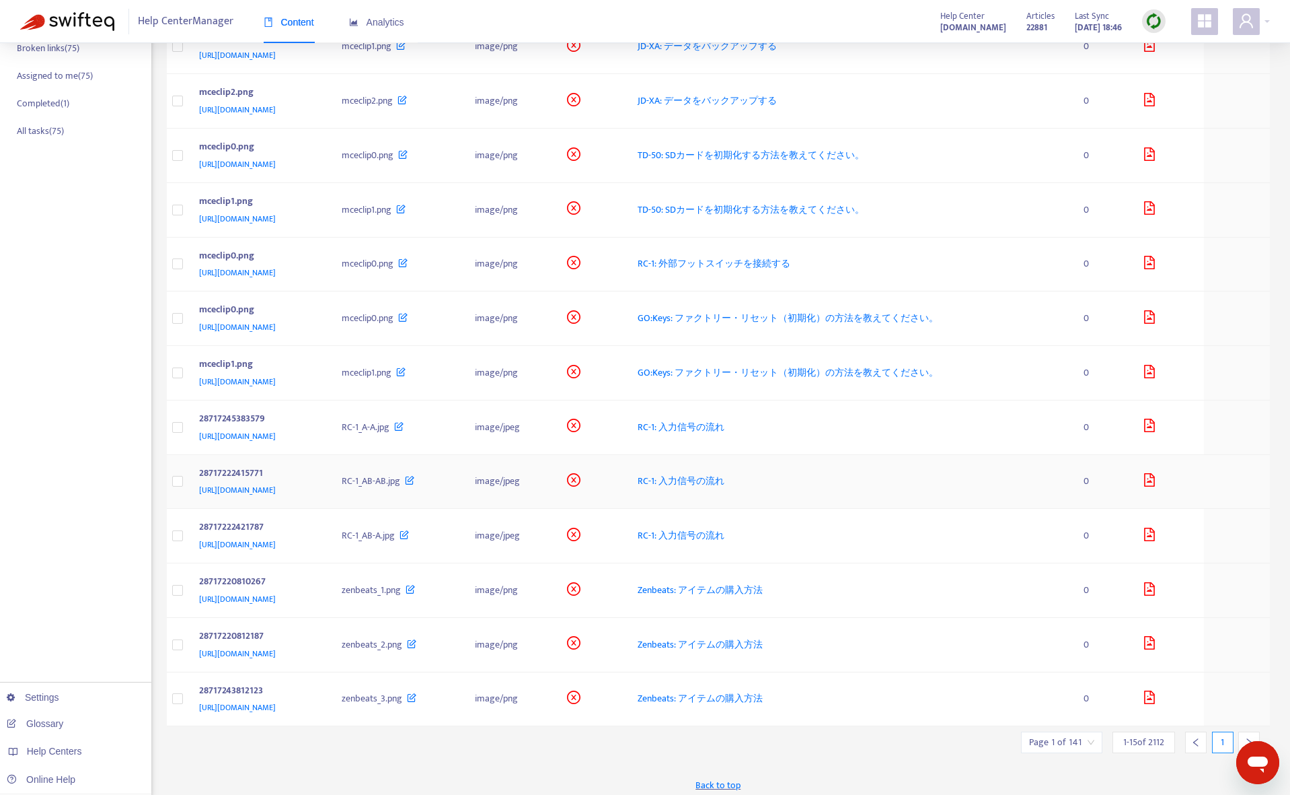
scroll to position [259, 0]
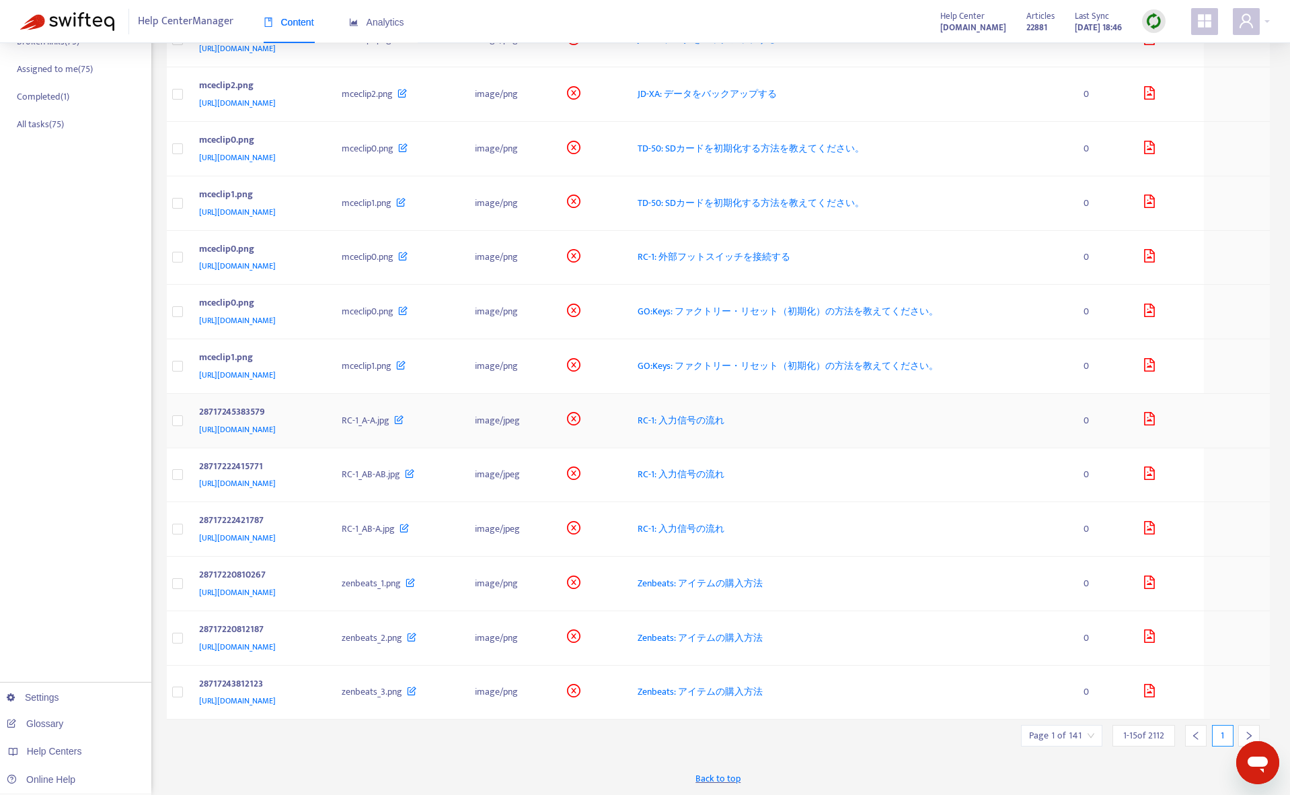
click at [725, 419] on span "RC-1: 入力信号の流れ" at bounding box center [681, 419] width 87 height 15
click at [763, 585] on span "Zenbeats: アイテムの購入方法" at bounding box center [700, 582] width 125 height 15
click at [1246, 738] on icon "right" at bounding box center [1249, 735] width 9 height 9
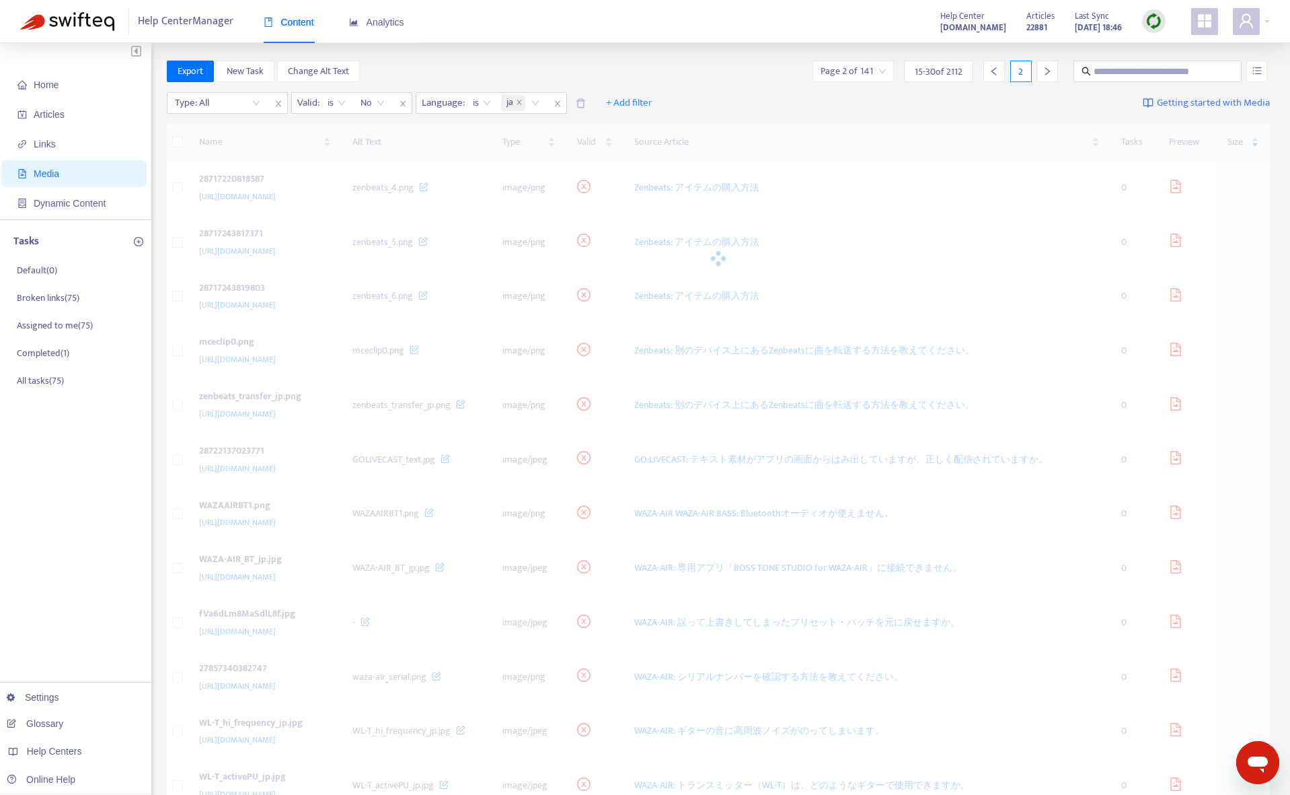
scroll to position [0, 0]
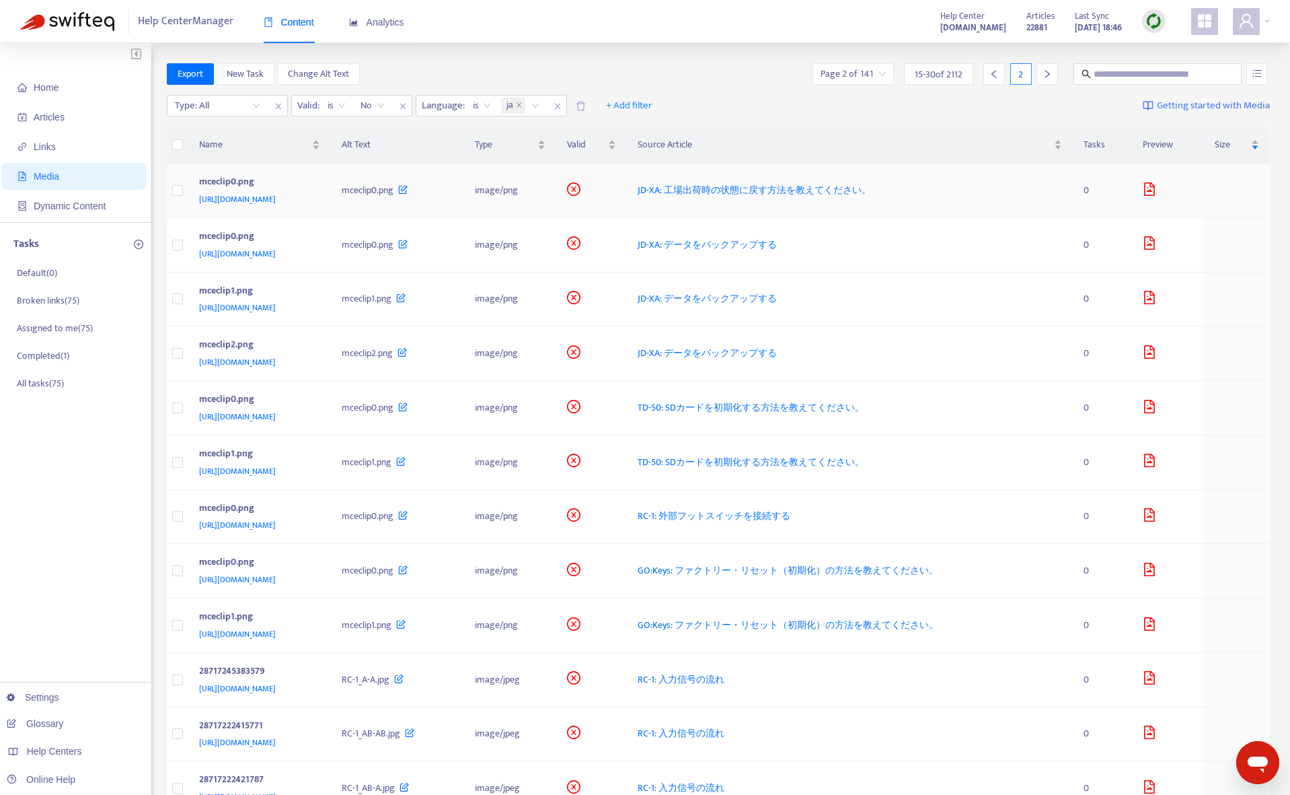
click at [871, 187] on span "JD-XA: 工場出荷時の状態に戻す方法を教えてください。" at bounding box center [754, 189] width 233 height 15
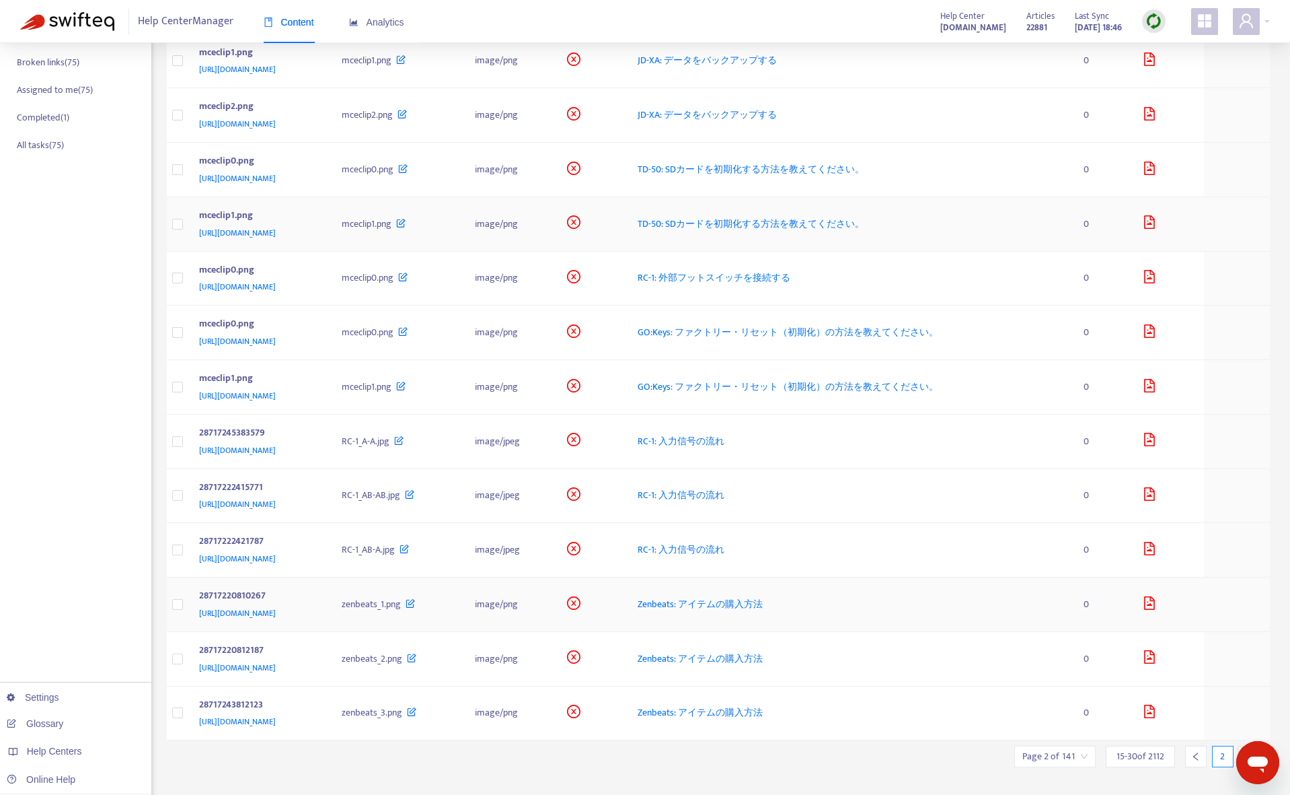
scroll to position [259, 0]
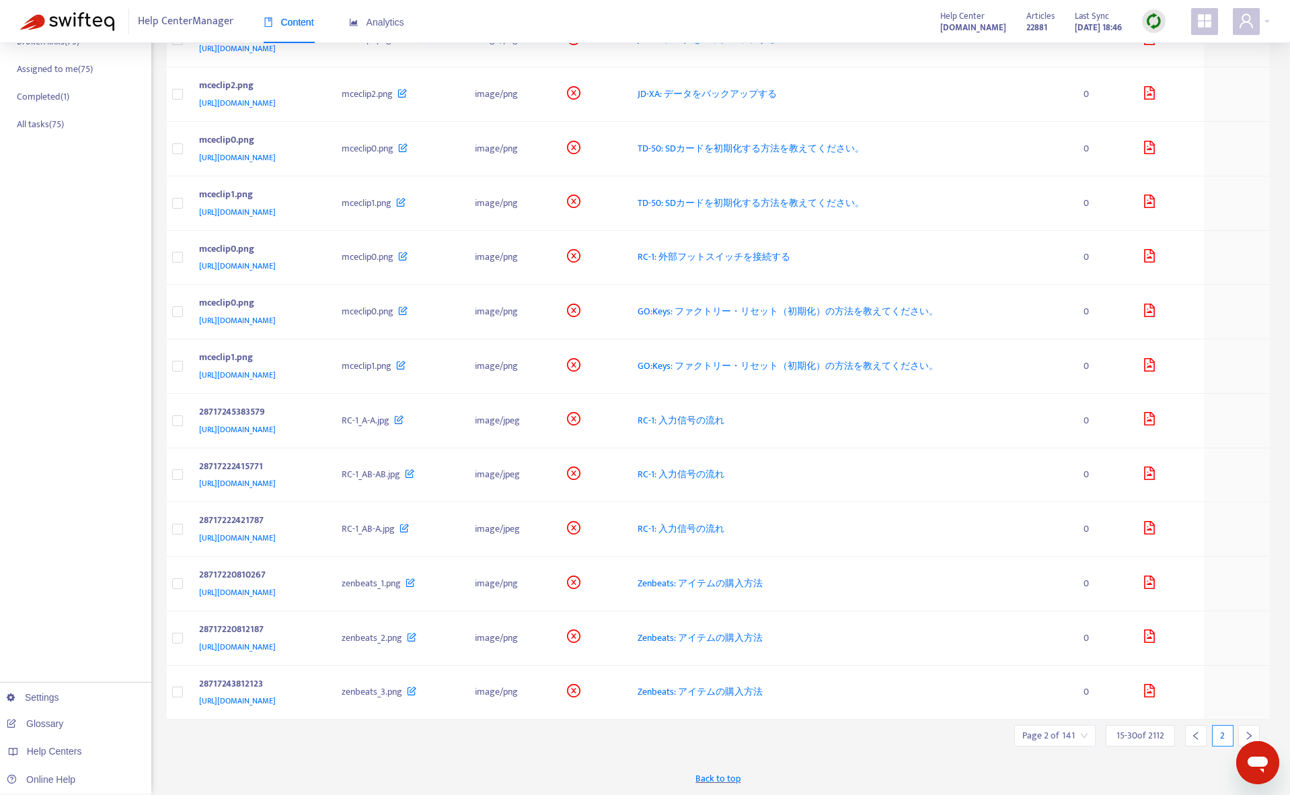
click at [1072, 737] on input "search" at bounding box center [1055, 735] width 65 height 20
click at [1203, 699] on span "15" at bounding box center [1201, 698] width 85 height 20
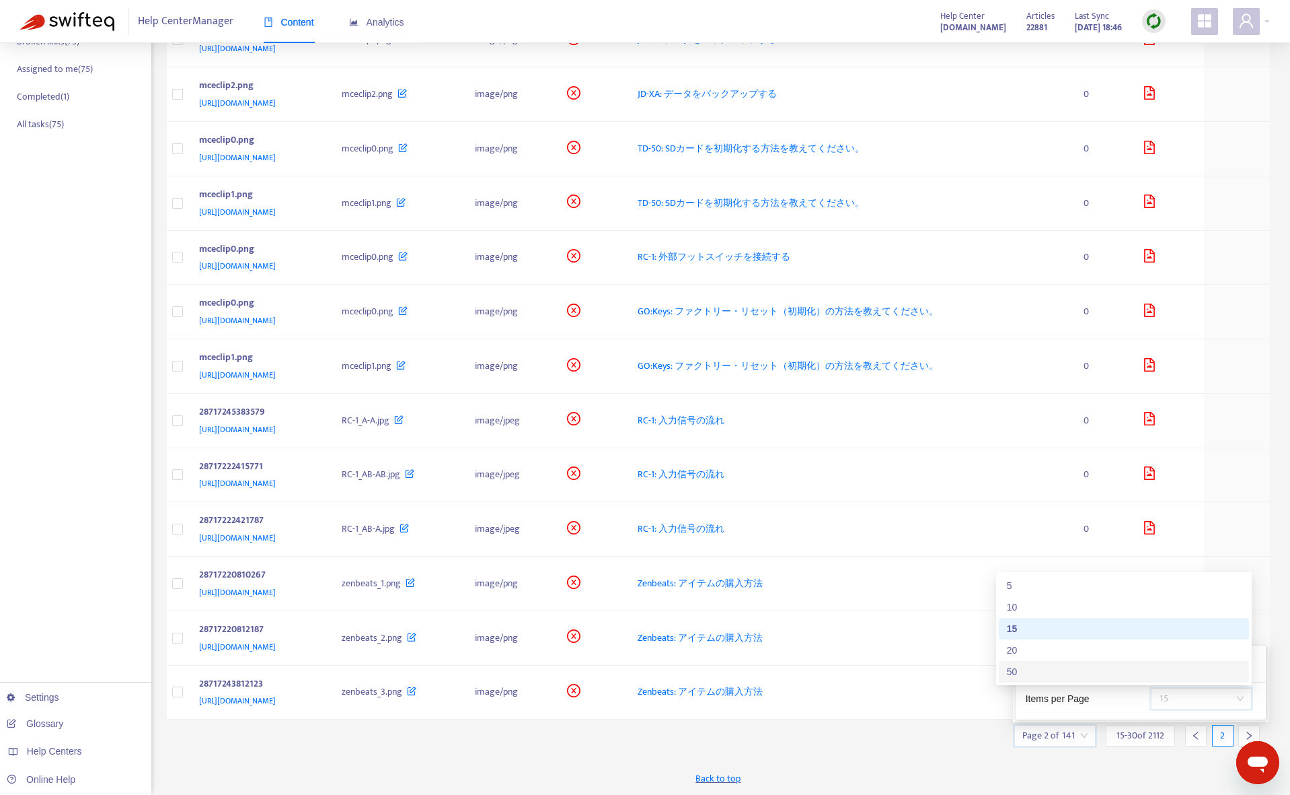
click at [1152, 670] on div "50" at bounding box center [1124, 671] width 234 height 15
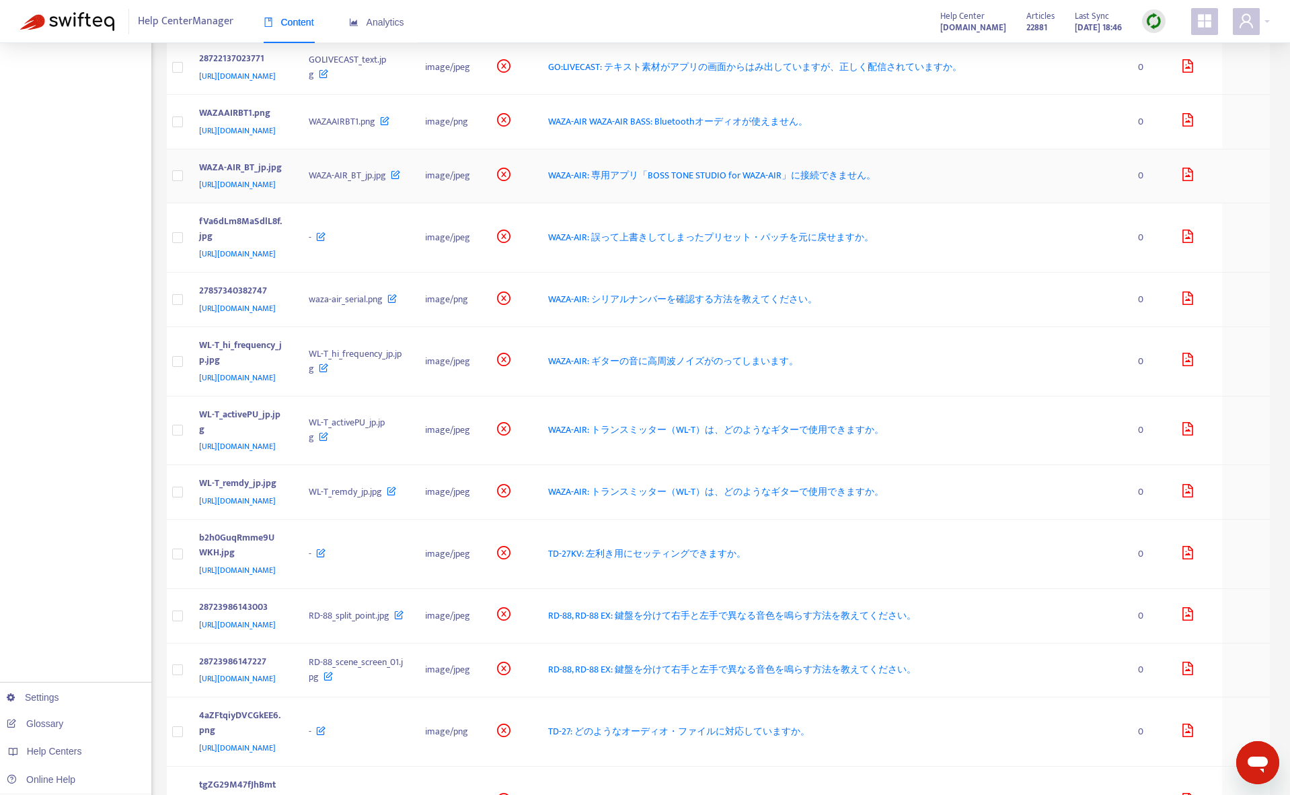
scroll to position [1201, 0]
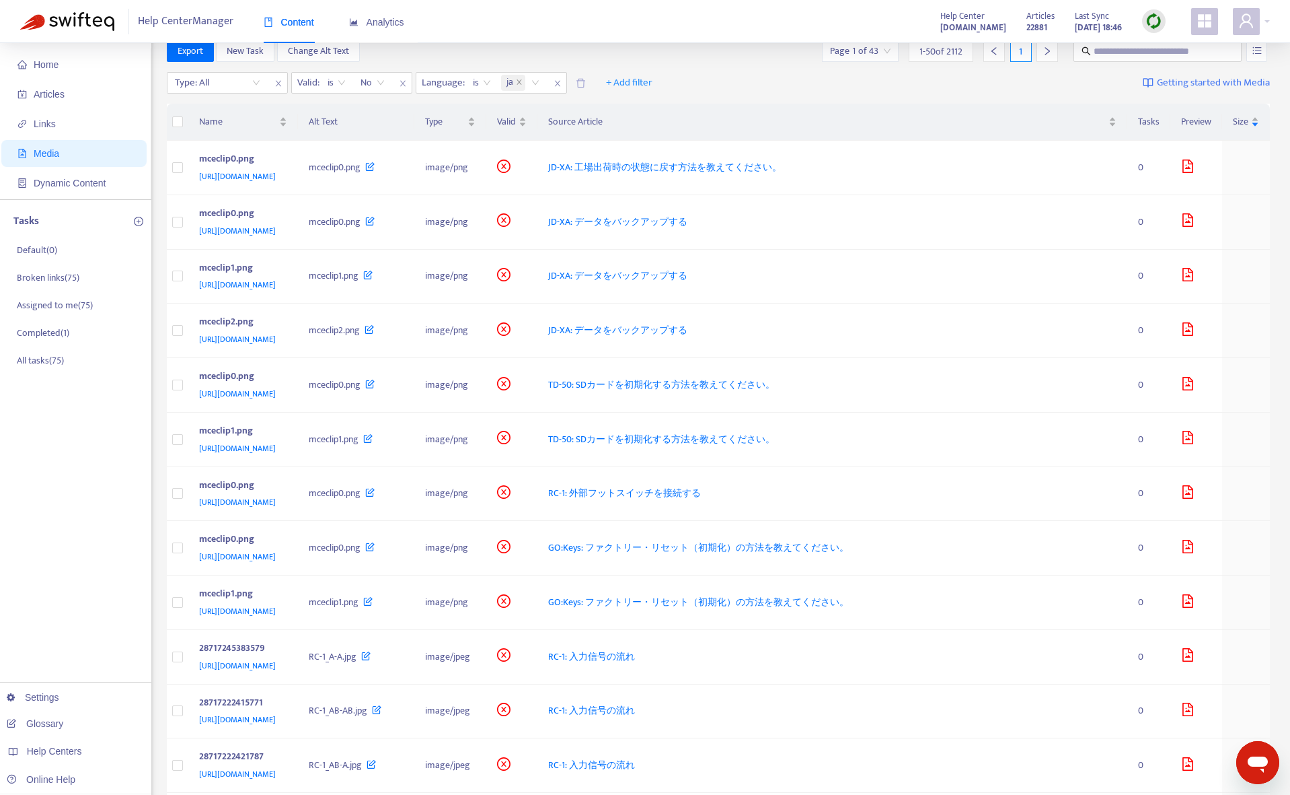
scroll to position [0, 0]
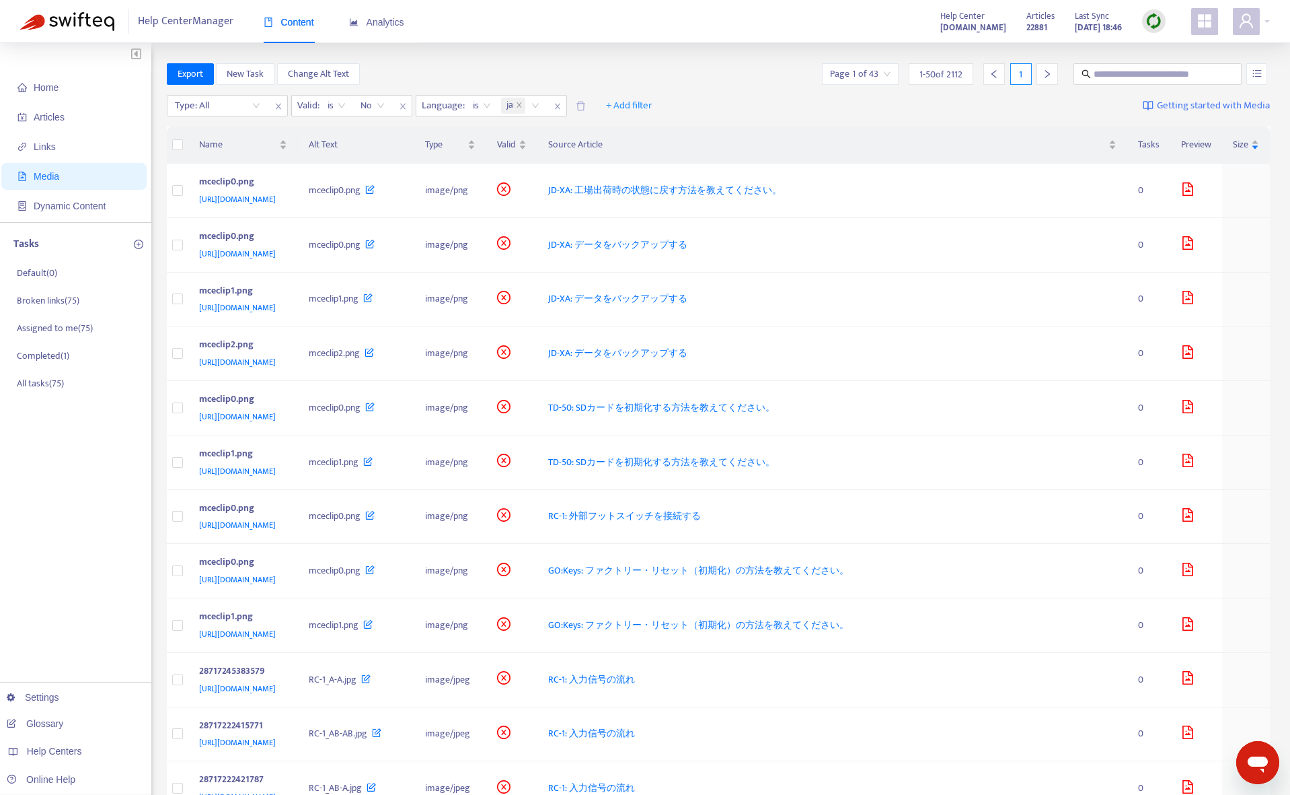
click at [881, 71] on input "search" at bounding box center [860, 74] width 61 height 20
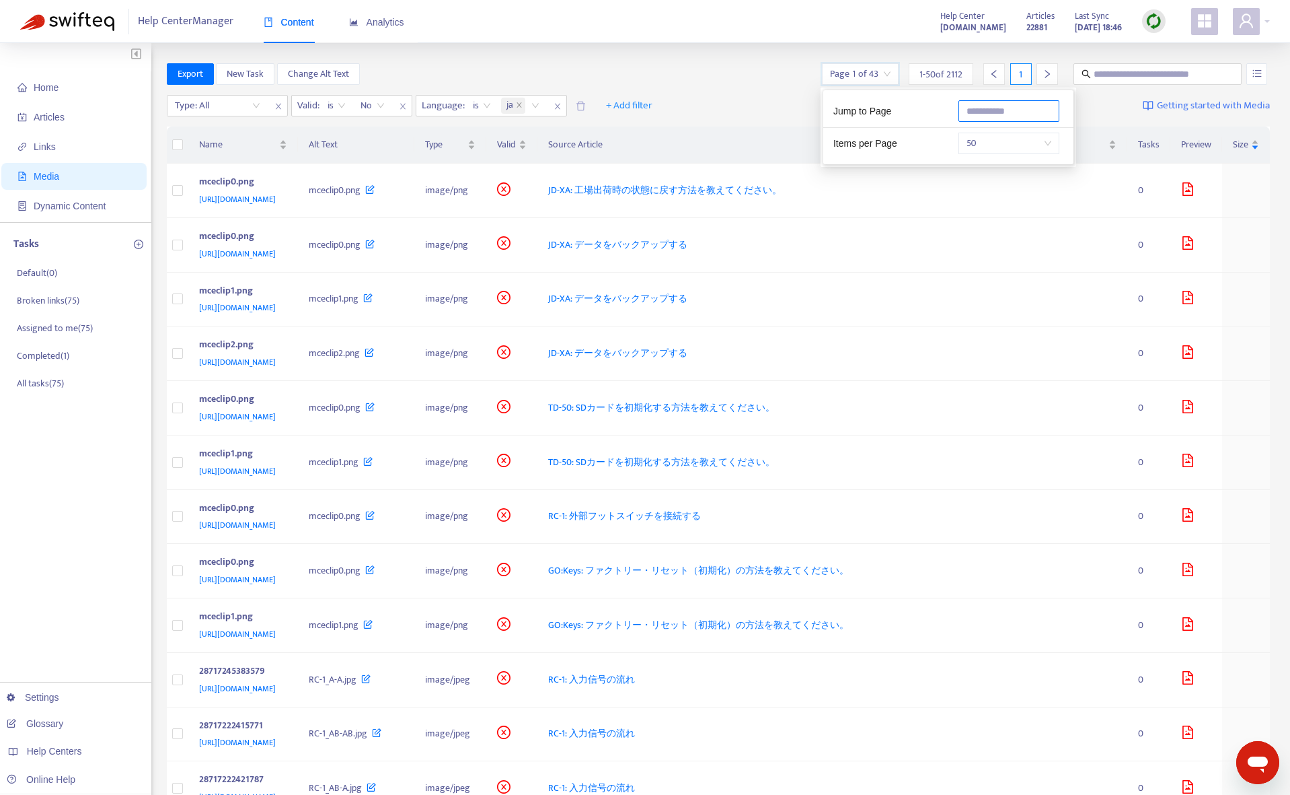
click at [1001, 108] on input "text" at bounding box center [1009, 111] width 101 height 22
type input "*"
click at [787, 137] on div "Source Article" at bounding box center [832, 144] width 569 height 15
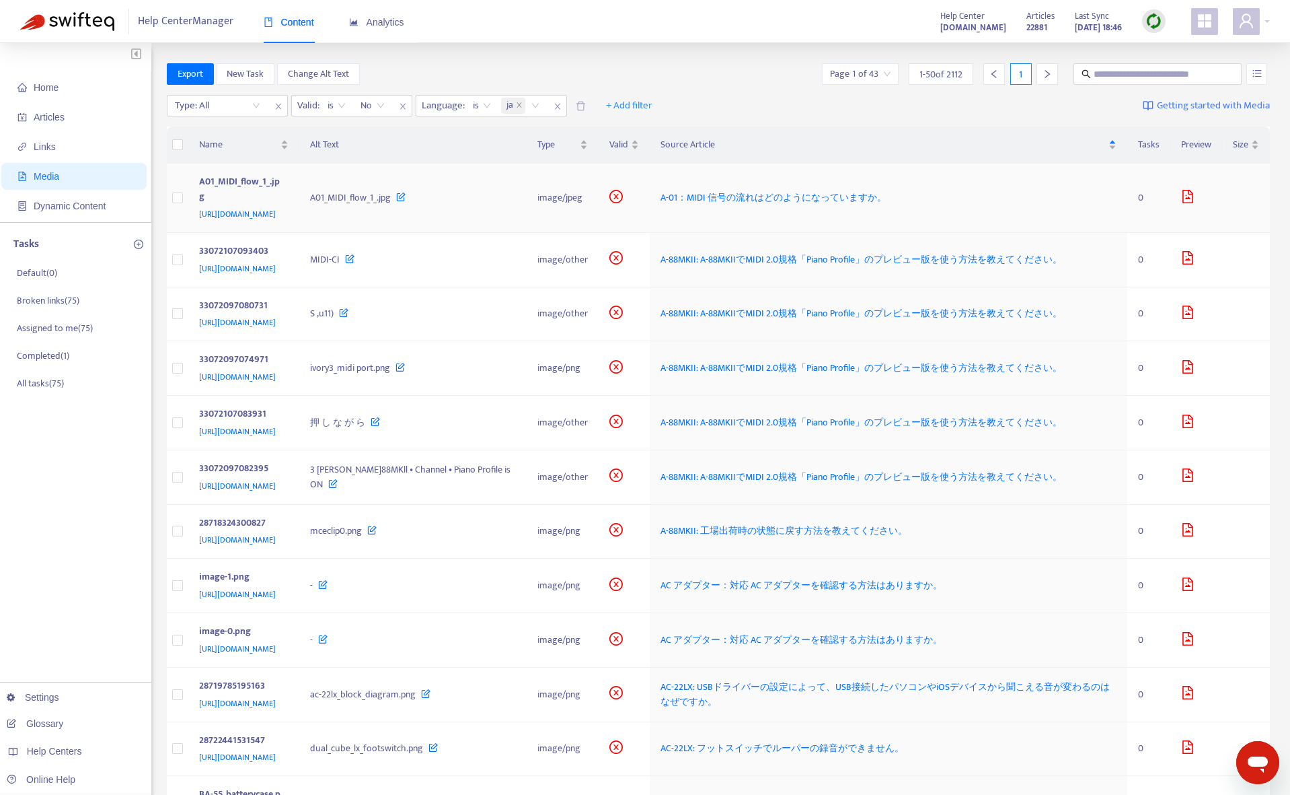
click at [792, 195] on span "A-01：MIDI 信号の流れはどのようになっていますか。" at bounding box center [774, 197] width 226 height 15
click at [1011, 321] on span "A-88MKII: A-88MKIIでMIDI 2.0規格「Piano Profile」のプレビュー版を使う方法を教えてください。" at bounding box center [862, 312] width 402 height 15
click at [1159, 24] on img at bounding box center [1154, 21] width 17 height 17
click at [1171, 50] on link "Quick Sync" at bounding box center [1181, 48] width 57 height 15
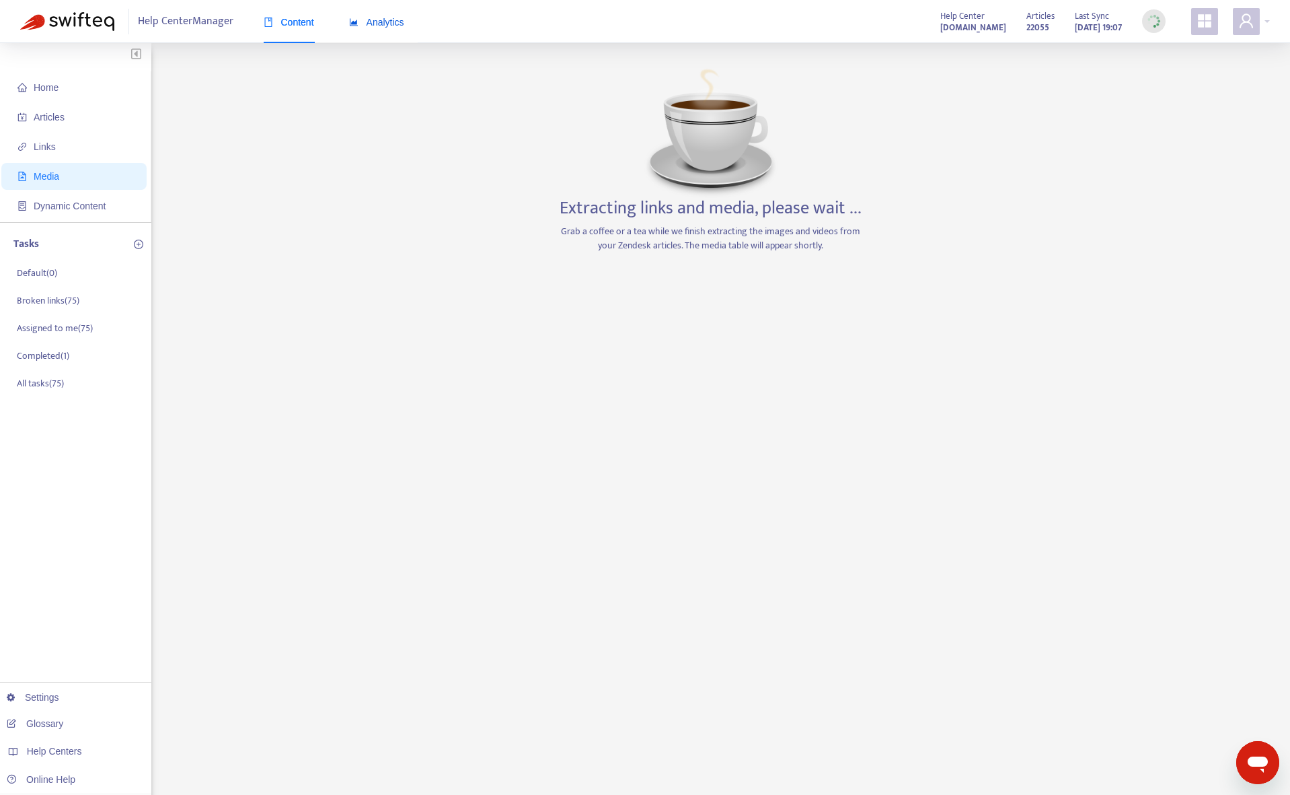
click at [388, 17] on span "Analytics" at bounding box center [376, 22] width 55 height 11
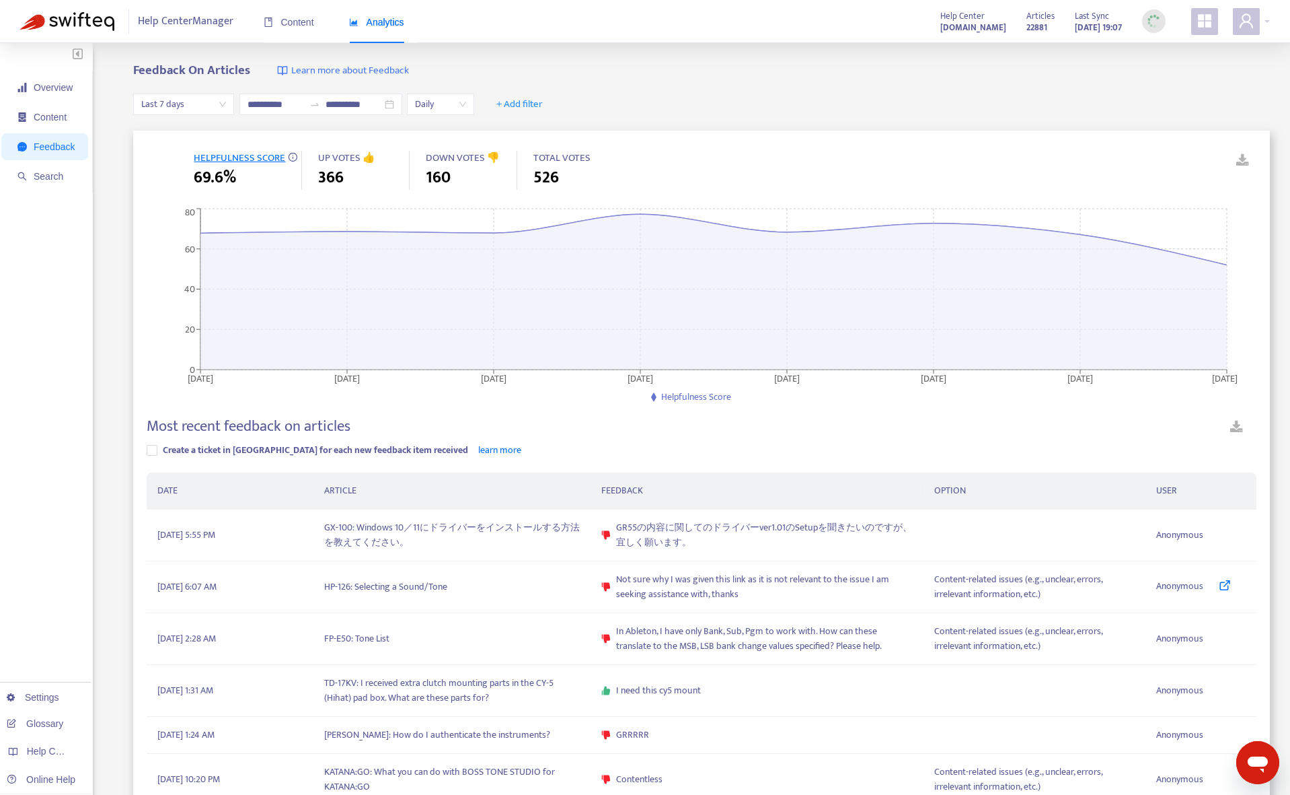
click at [186, 98] on span "Last 7 days" at bounding box center [183, 104] width 85 height 20
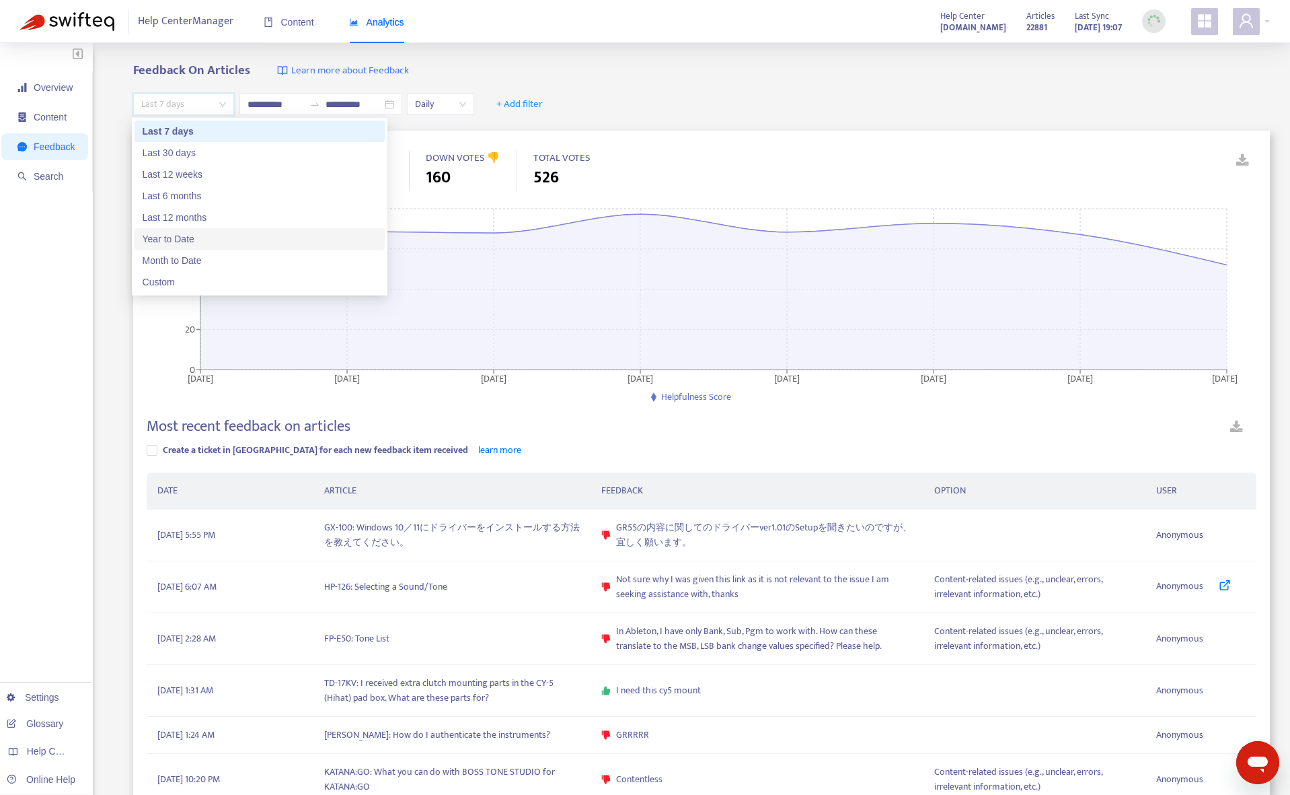
click at [196, 240] on div "Year to Date" at bounding box center [260, 238] width 234 height 15
type input "**********"
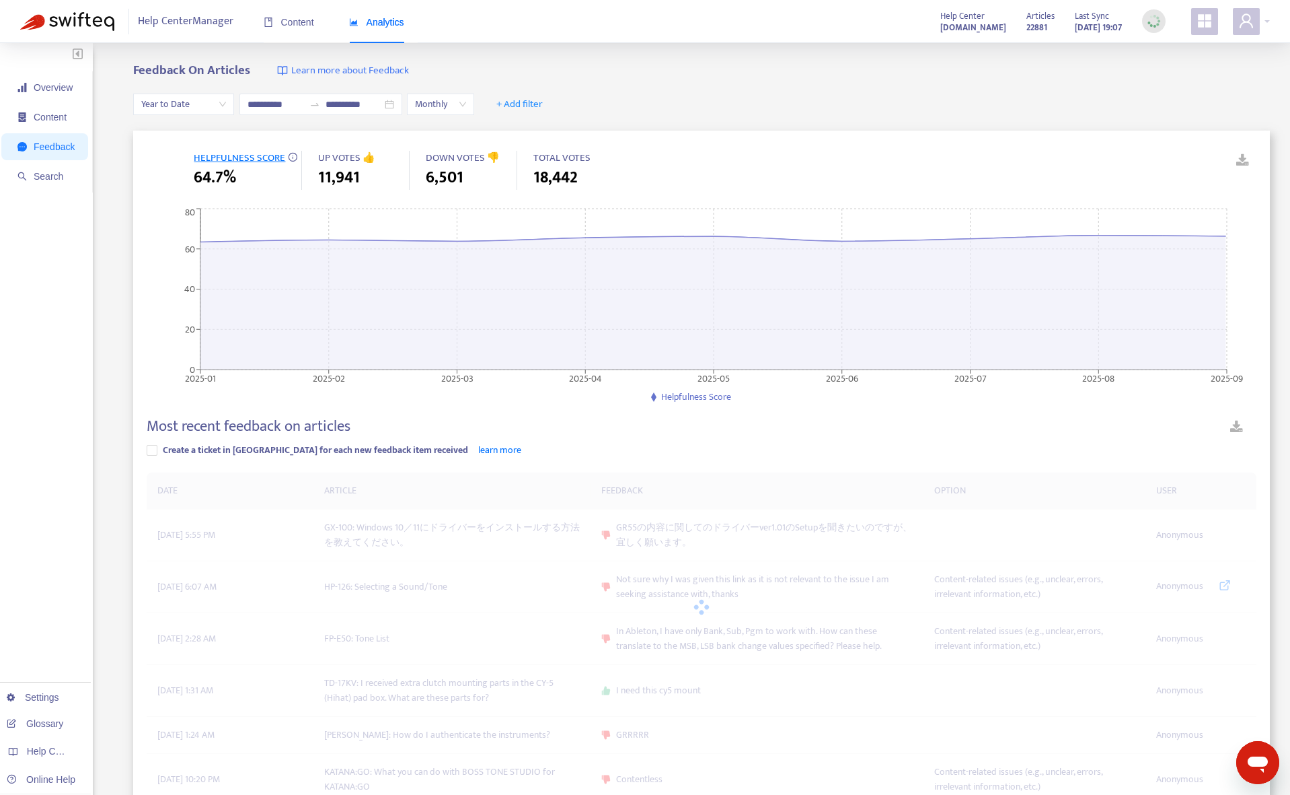
click at [652, 71] on div "Feedback On Articles Learn more about Feedback" at bounding box center [701, 70] width 1137 height 15
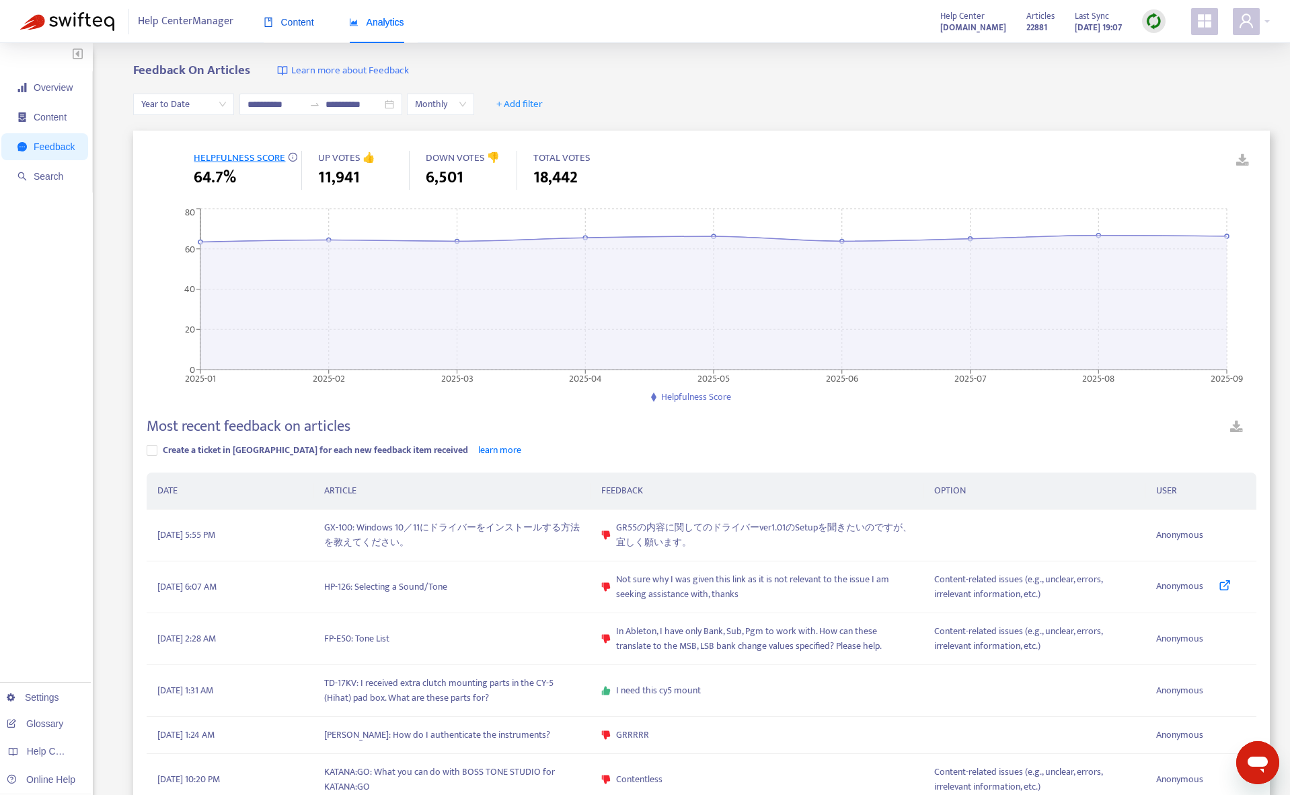
click at [293, 20] on span "Content" at bounding box center [289, 22] width 50 height 11
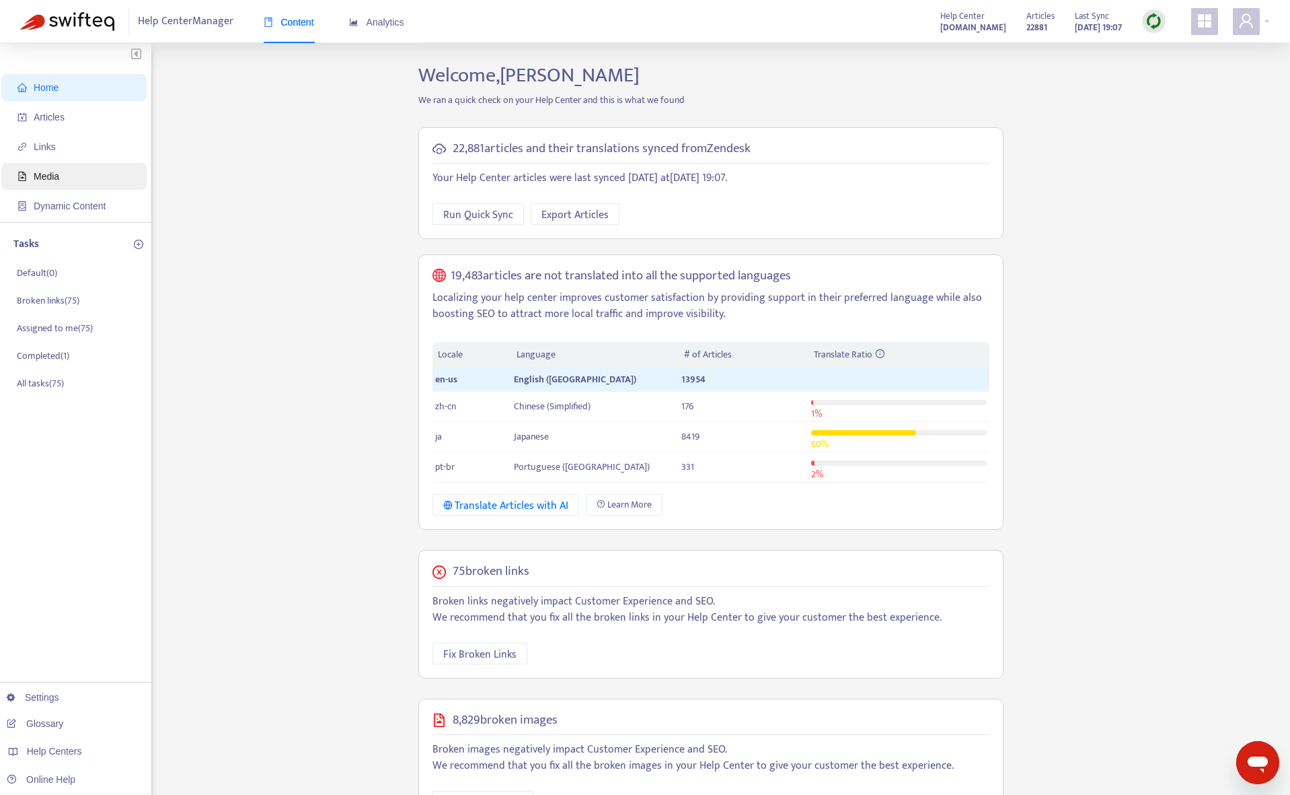
click at [57, 181] on span "Media" at bounding box center [47, 176] width 26 height 11
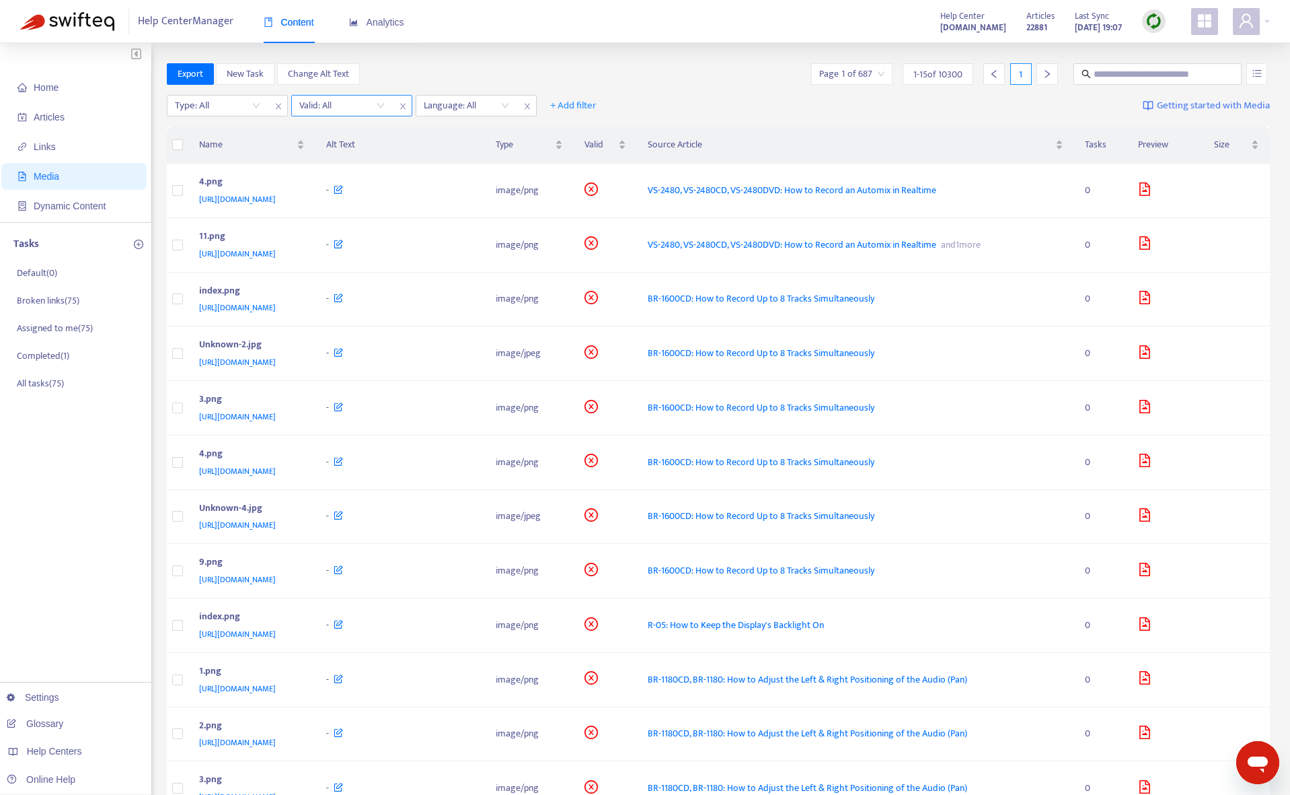
click at [322, 112] on input "search" at bounding box center [341, 106] width 85 height 20
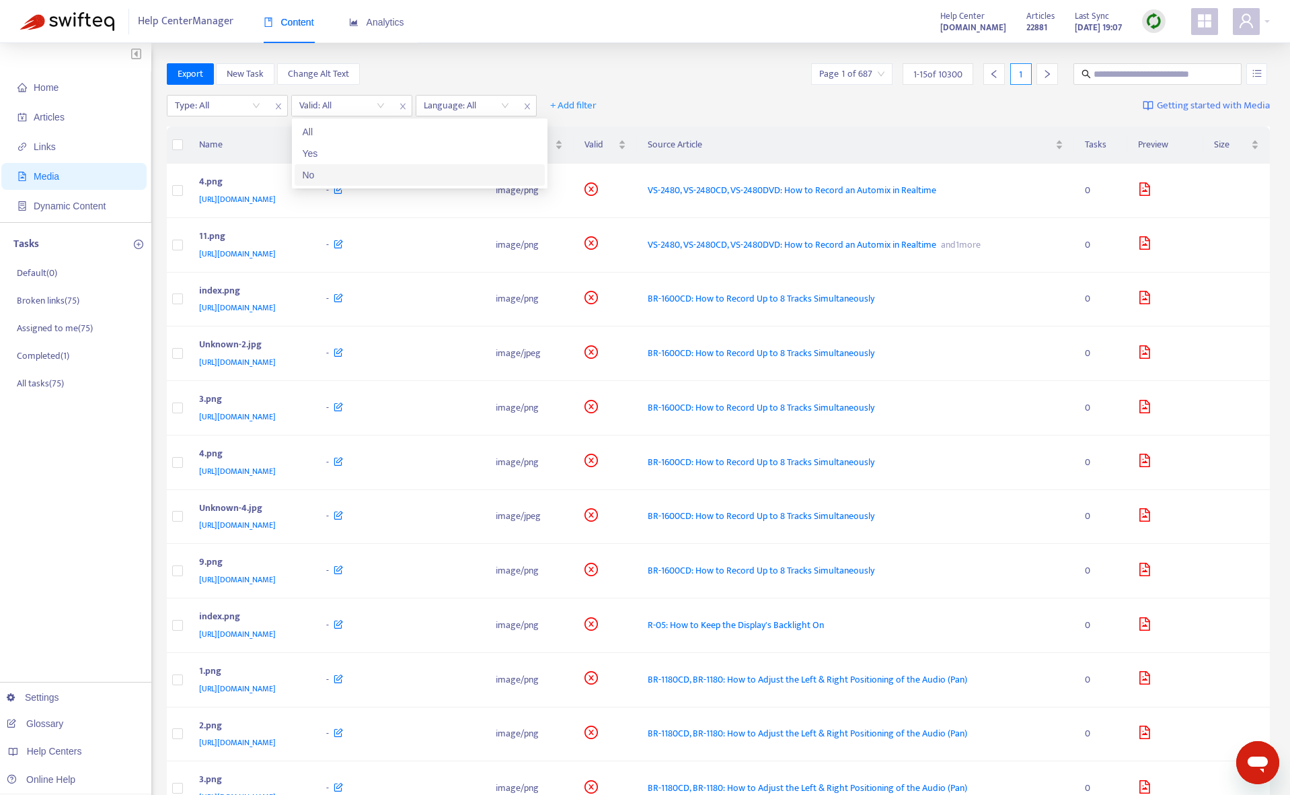
click at [322, 176] on div "No" at bounding box center [420, 175] width 234 height 15
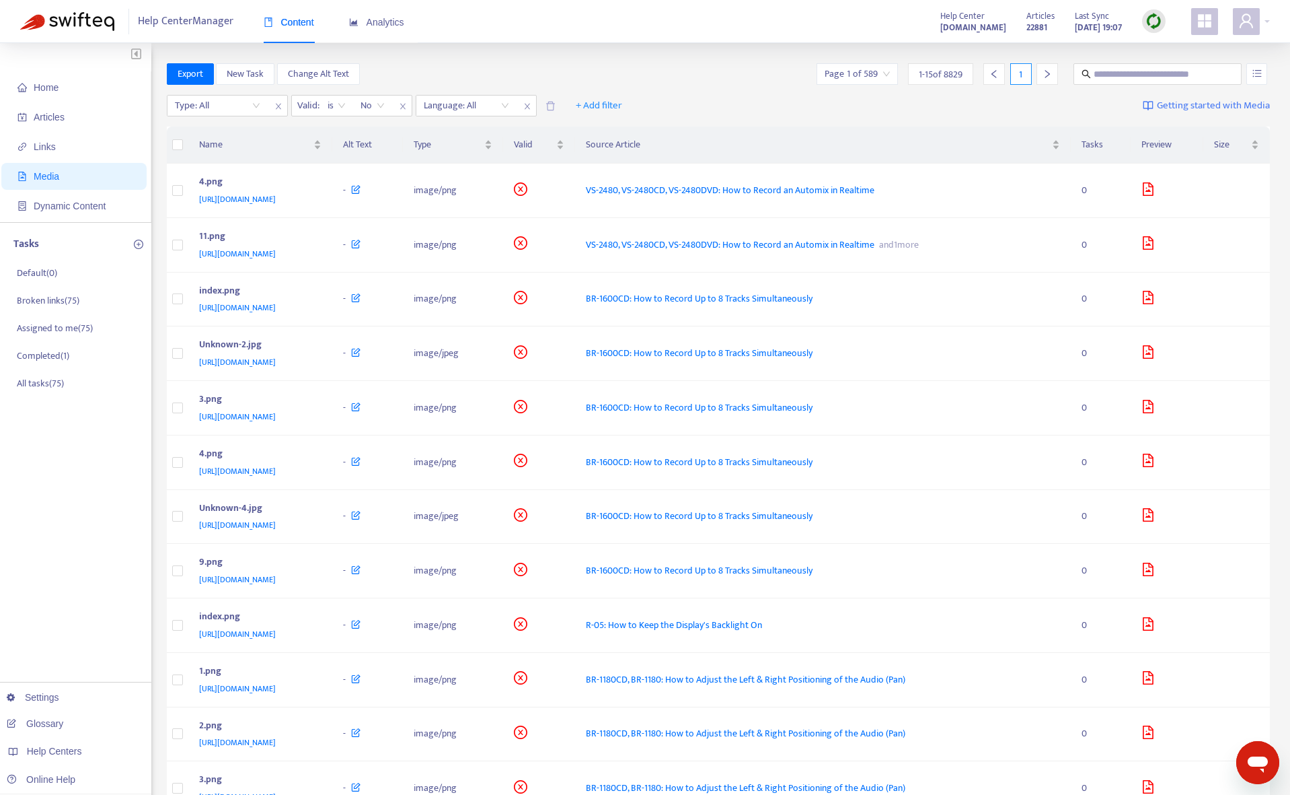
click at [593, 80] on div "Export New Task Change Alt Text Page 1 of 589 1 - 15 of 8829 1" at bounding box center [719, 74] width 1104 height 22
click at [428, 105] on div at bounding box center [459, 106] width 81 height 16
click at [465, 182] on div "ja" at bounding box center [544, 175] width 234 height 15
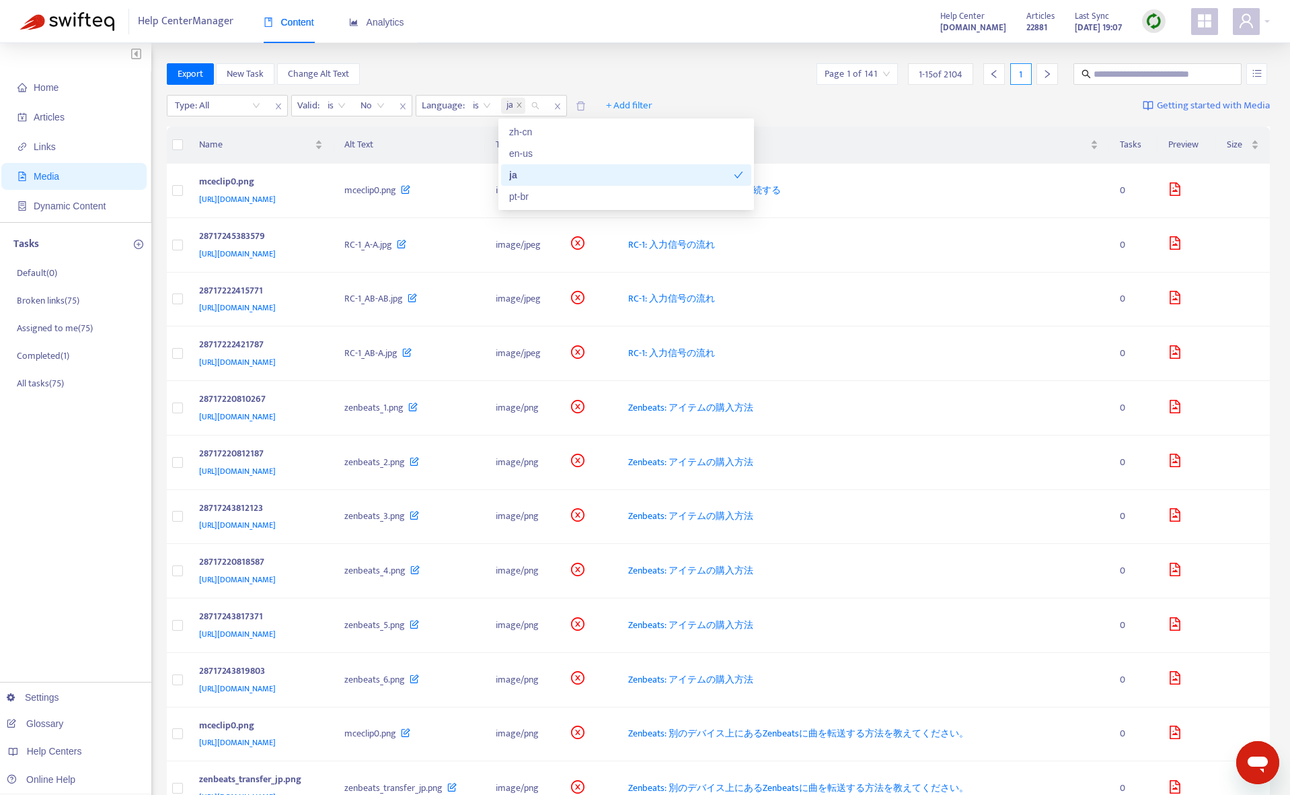
click at [475, 71] on div "Export New Task Change Alt Text Page 1 of 141 1 - 15 of 2104 1" at bounding box center [719, 74] width 1104 height 22
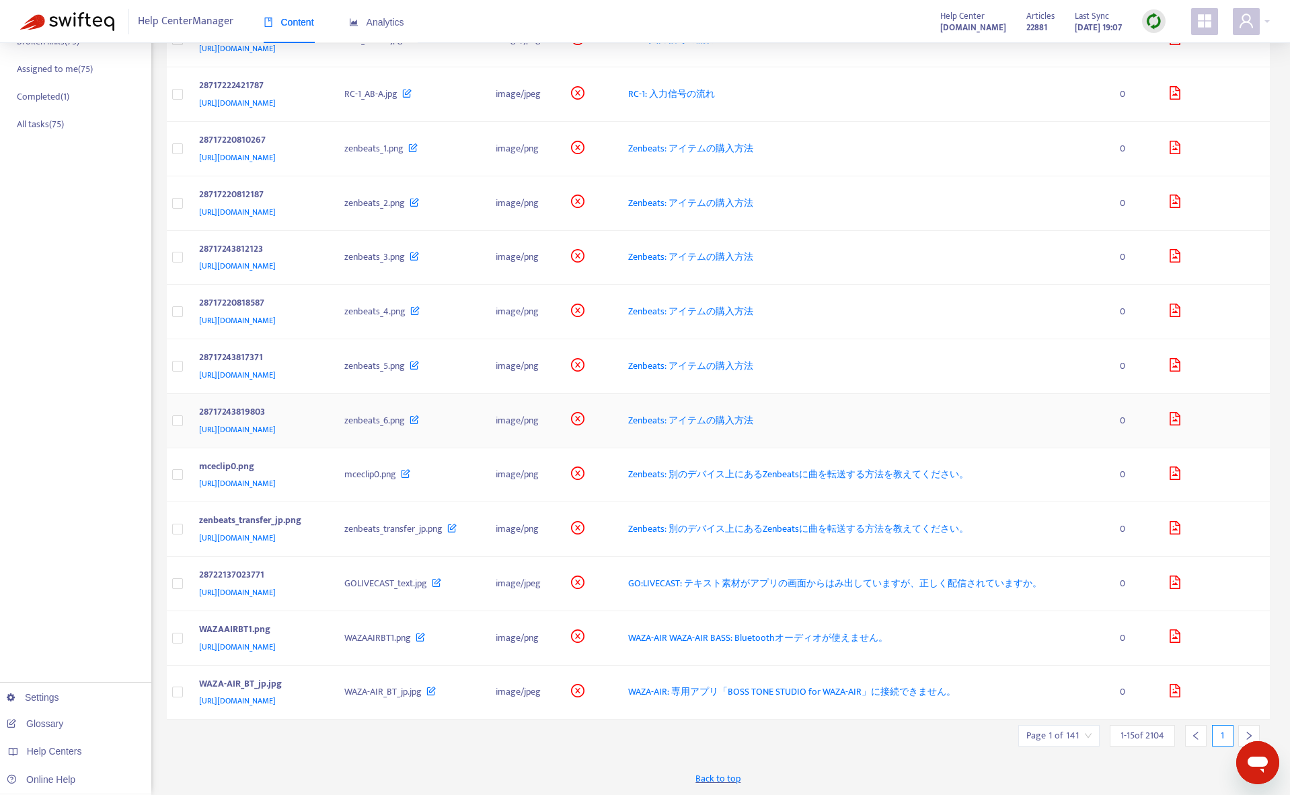
scroll to position [303, 0]
click at [884, 575] on span "GO:LIVECAST: テキスト素材がアプリの画面からはみ出していますが、正しく配信されていますか。" at bounding box center [835, 582] width 414 height 15
click at [793, 630] on span "WAZA-AIR WAZA-AIR BASS: Bluetoothオーディオが使えません。" at bounding box center [758, 637] width 260 height 15
click at [848, 686] on span "WAZA-AIR: 専用アプリ「BOSS TONE STUDIO for WAZA-AIR」に接続できません。" at bounding box center [792, 691] width 328 height 15
click at [1251, 729] on div at bounding box center [1250, 736] width 22 height 22
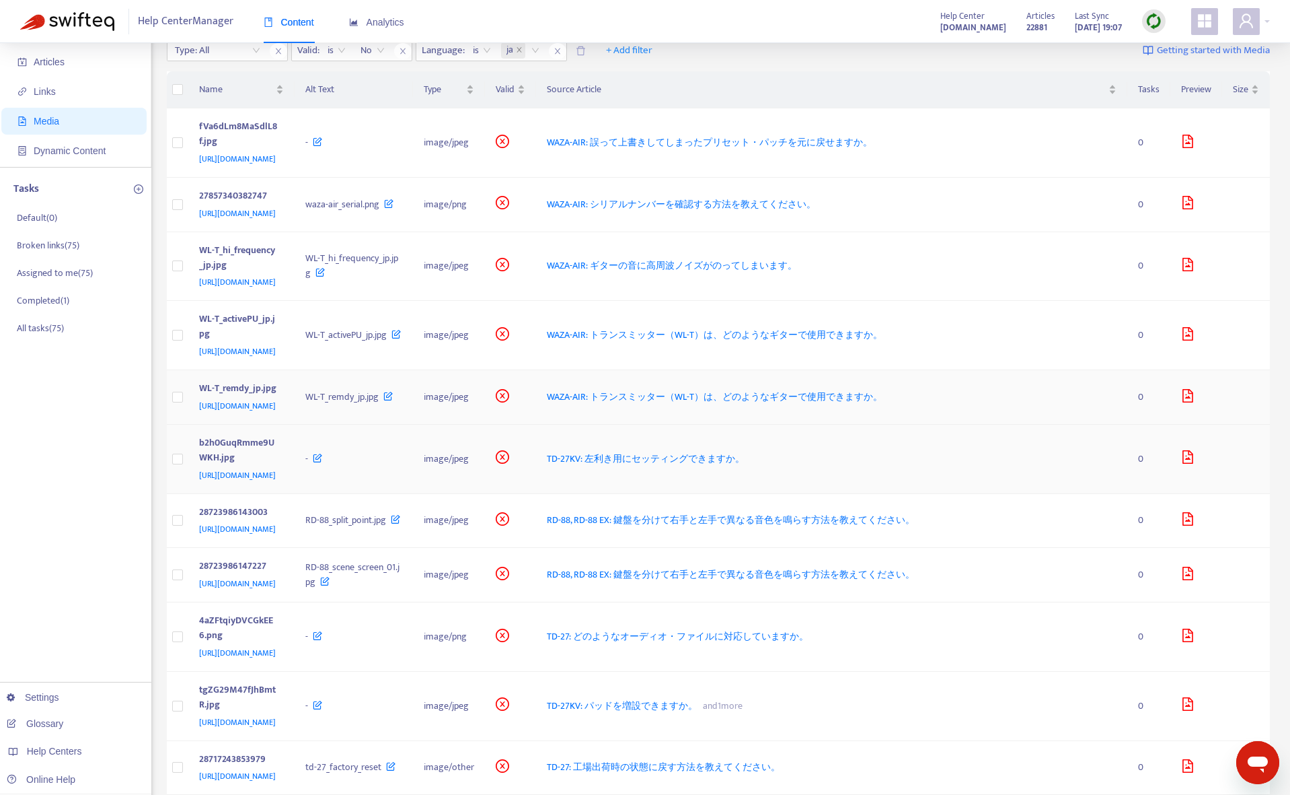
scroll to position [0, 0]
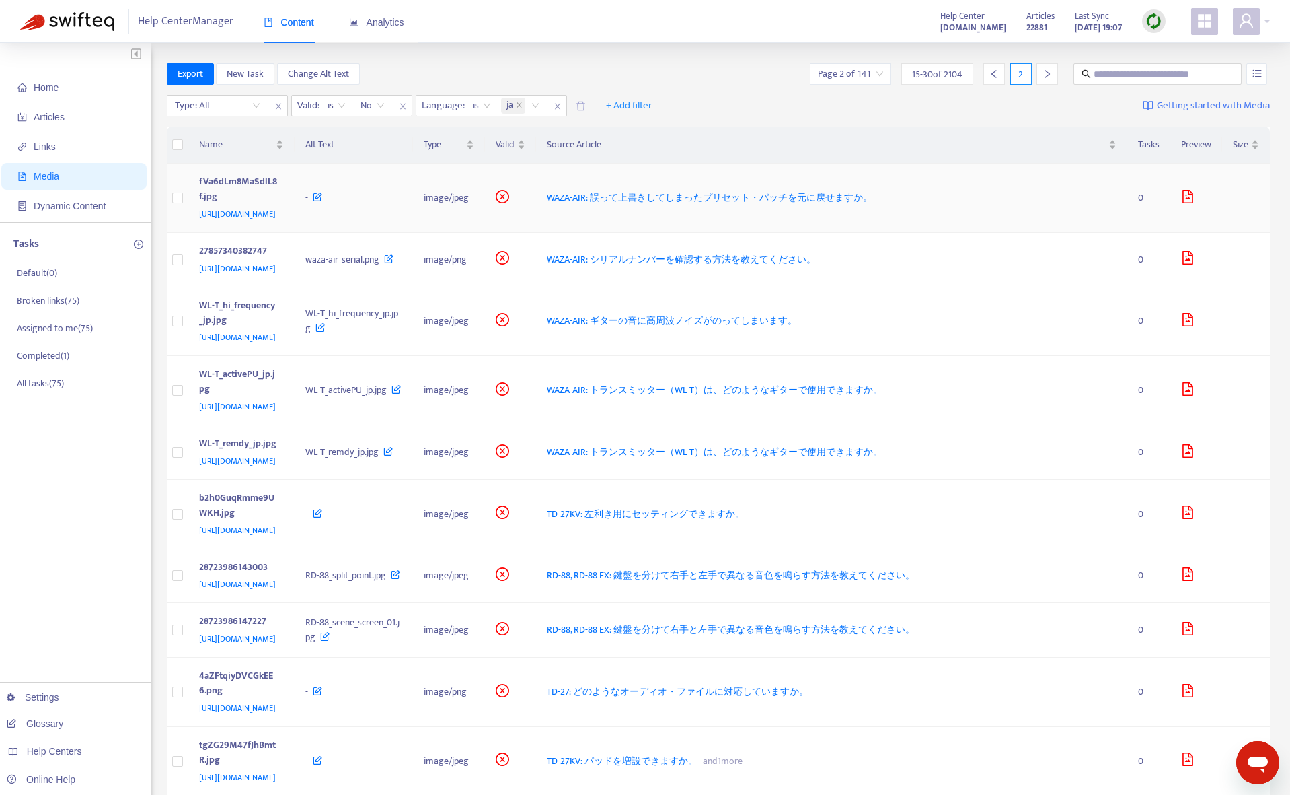
click at [835, 200] on span "WAZA-AIR: 誤って上書きしてしまったプリセット・パッチを元に戻せますか。" at bounding box center [710, 197] width 326 height 15
click at [748, 267] on span "WAZA-AIR: シリアルナンバーを確認する方法を教えてください。" at bounding box center [681, 259] width 269 height 15
click at [690, 328] on span "WAZA-AIR: ギターの音に高周波ノイズがのってしまいます。" at bounding box center [672, 320] width 250 height 15
click at [713, 398] on span "WAZA-AIR: トランスミッター（WL-T）は、どのようなギターで使用できますか。" at bounding box center [715, 389] width 336 height 15
click at [745, 521] on span "TD-27KV: 左利き用にセッティングできますか。" at bounding box center [646, 513] width 198 height 15
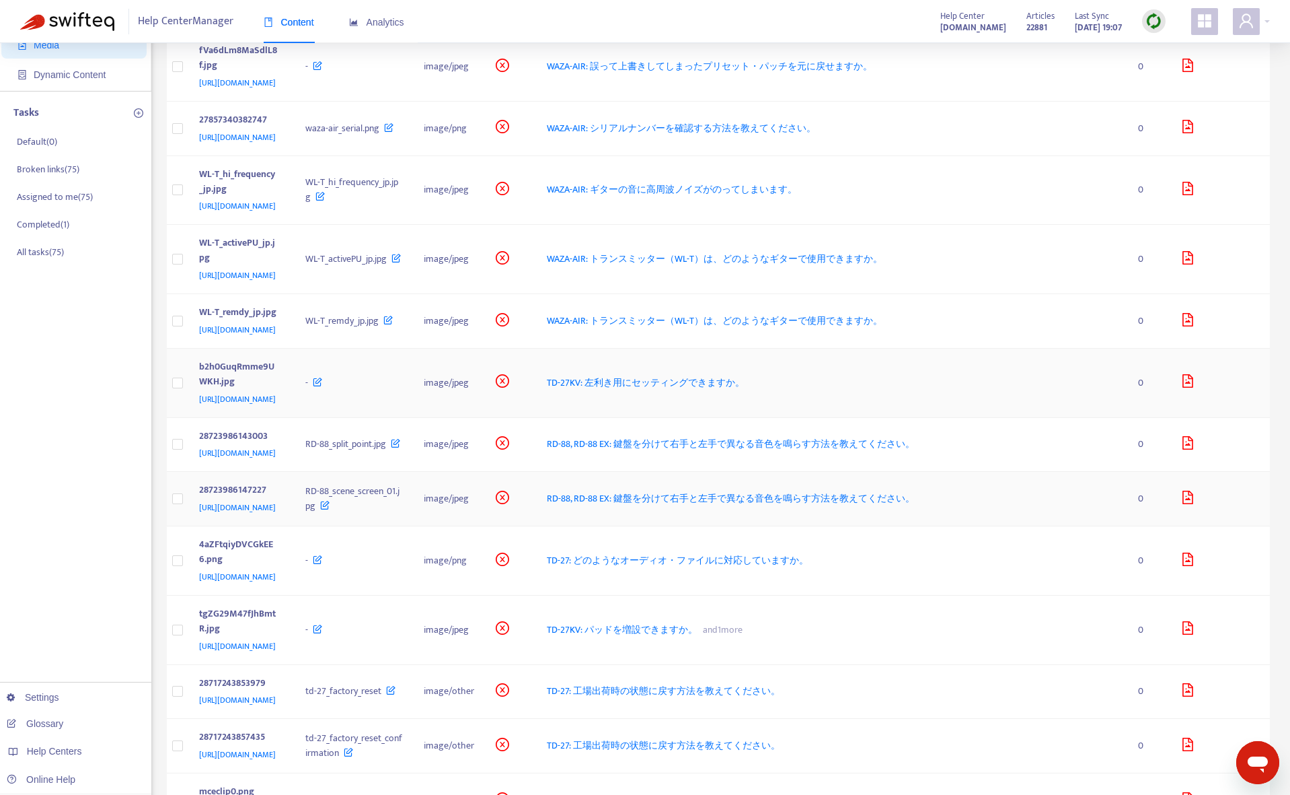
scroll to position [135, 0]
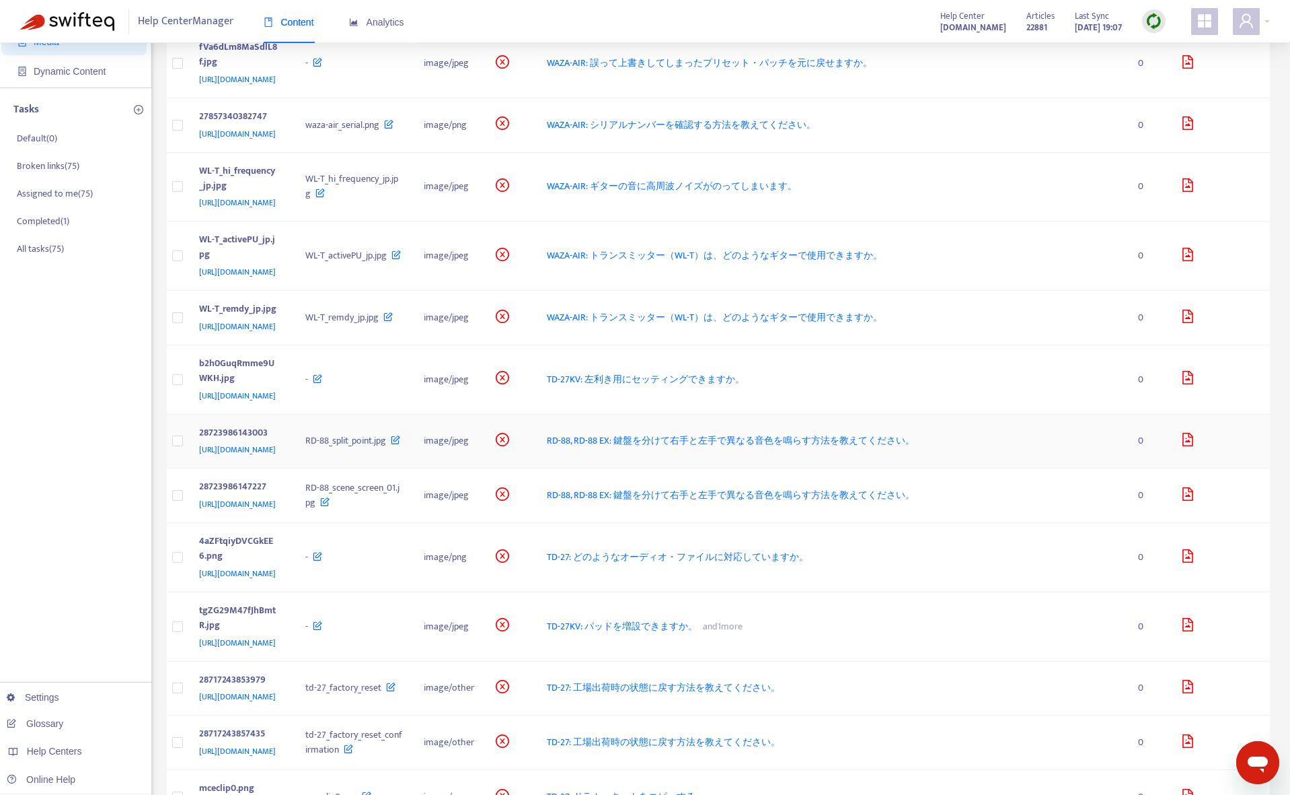
click at [859, 448] on span "RD-88, RD-88 EX: 鍵盤を分けて右手と左手で異なる音色を鳴らす方法を教えてください。" at bounding box center [731, 440] width 368 height 15
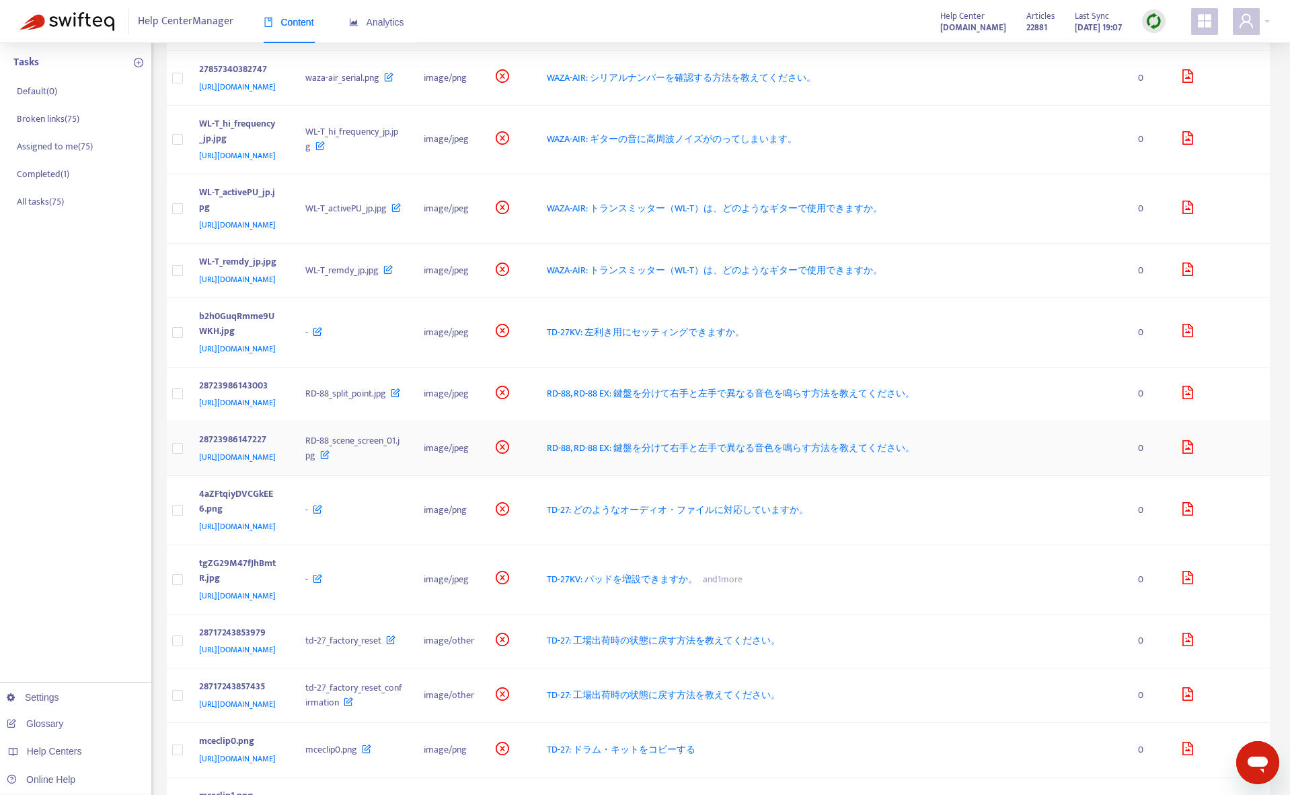
scroll to position [202, 0]
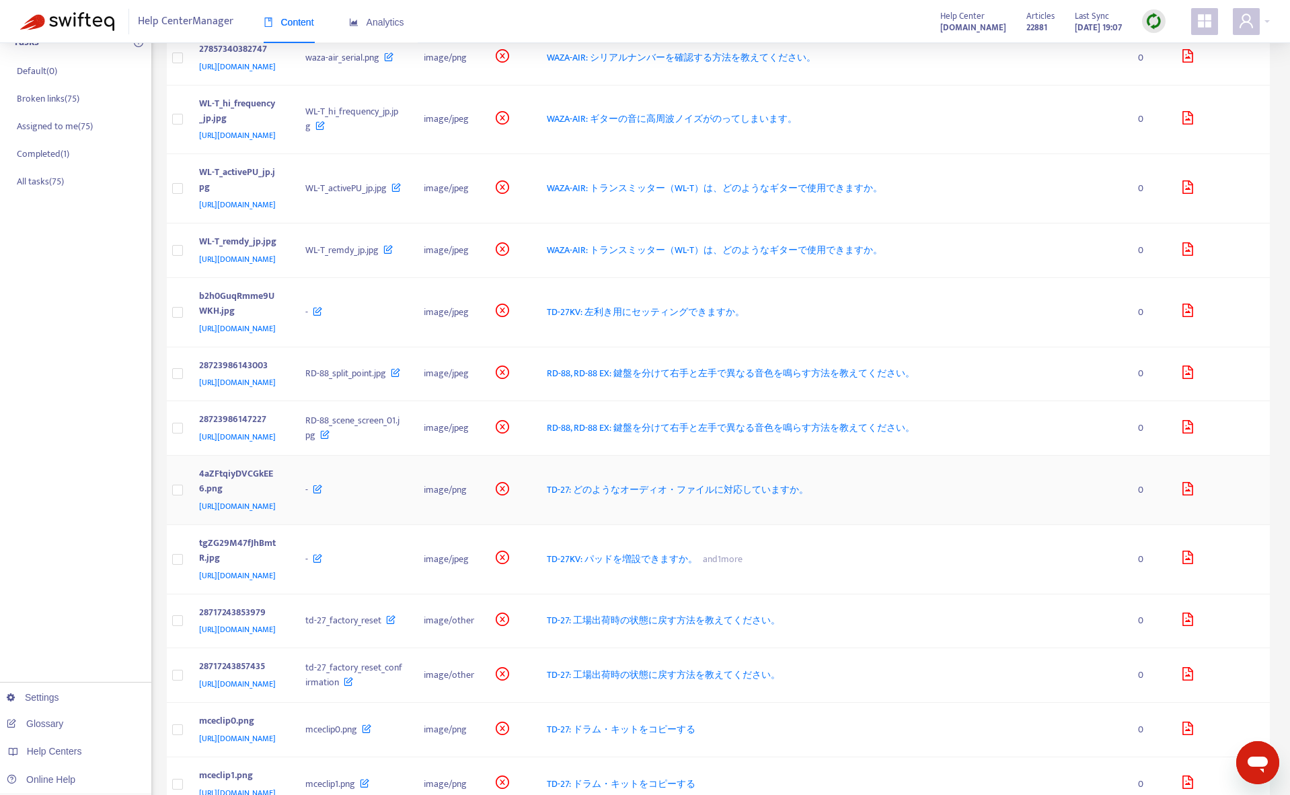
click at [750, 497] on span "TD-27: どのようなオーディオ・ファイルに対応していますか。" at bounding box center [678, 489] width 262 height 15
